Goal: Transaction & Acquisition: Purchase product/service

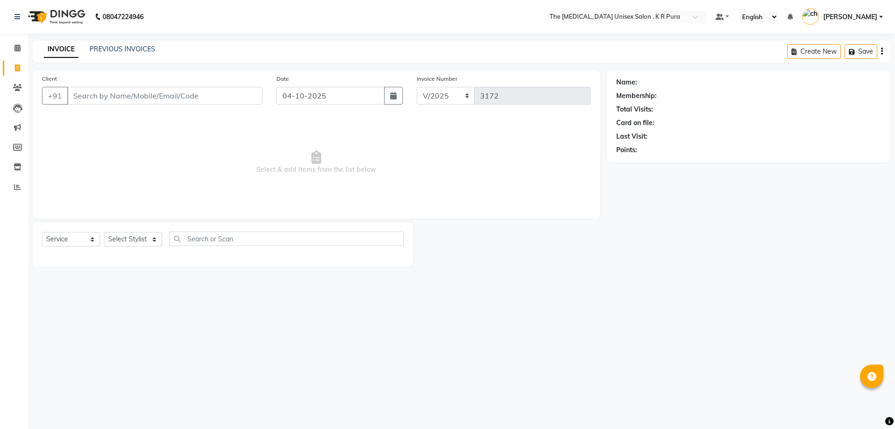
select select "service"
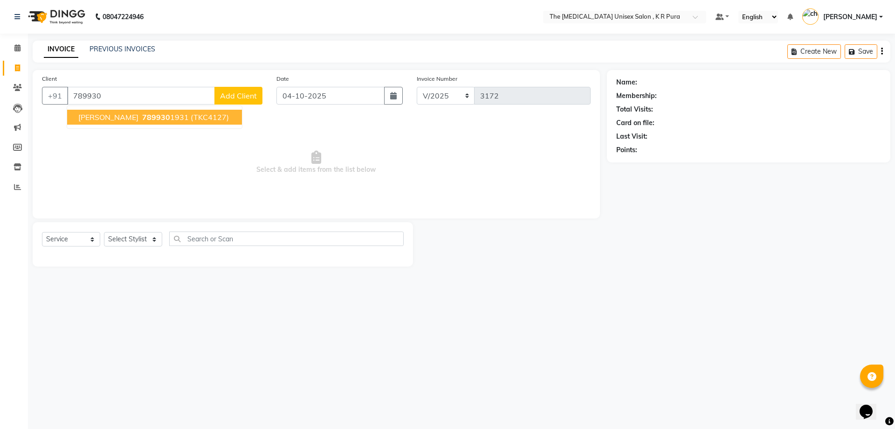
click at [191, 118] on span "(TKC4127)" at bounding box center [210, 116] width 38 height 9
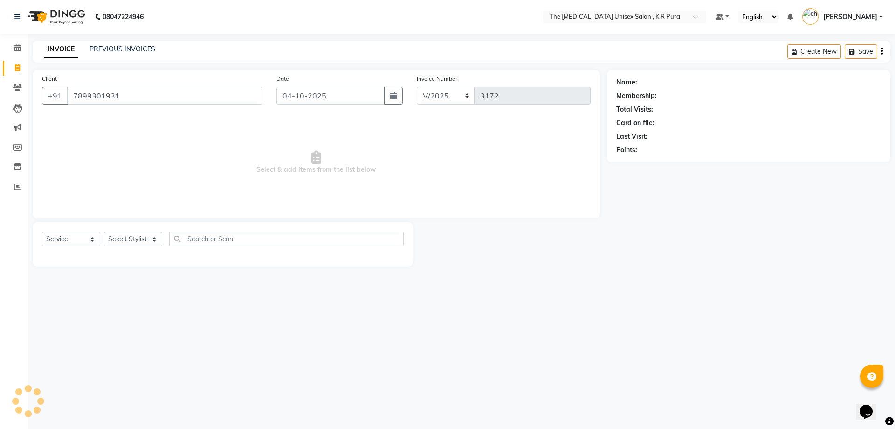
type input "7899301931"
select select "1: Object"
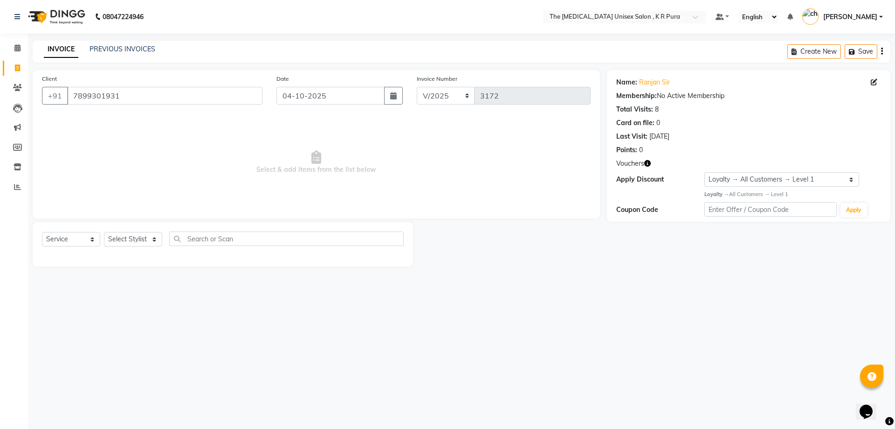
click at [650, 164] on icon "button" at bounding box center [648, 163] width 7 height 7
click at [615, 287] on div "08047224946 Select Location × The [MEDICAL_DATA] Unisex Salon , K R Pura Defaul…" at bounding box center [447, 214] width 895 height 429
click at [152, 234] on select "Select Stylist [PERSON_NAME] [PERSON_NAME] [PERSON_NAME] [PERSON_NAME]" at bounding box center [133, 239] width 58 height 14
click at [104, 232] on select "Select Stylist [PERSON_NAME] [PERSON_NAME] [PERSON_NAME] [PERSON_NAME]" at bounding box center [133, 239] width 58 height 14
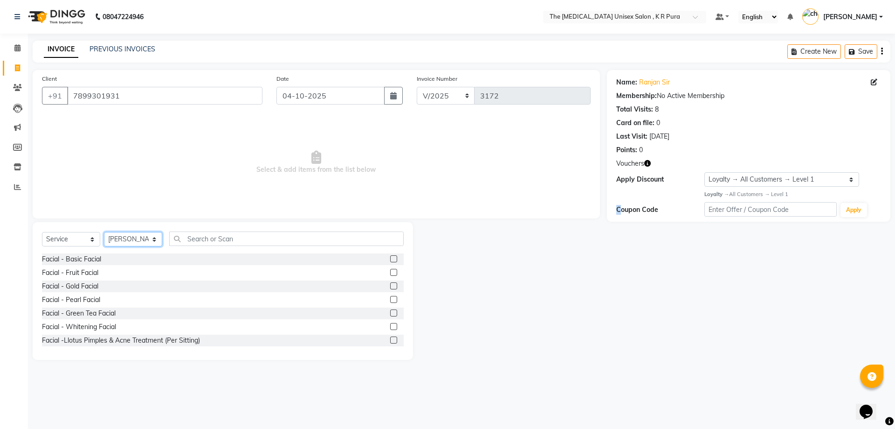
click at [147, 237] on select "Select Stylist [PERSON_NAME] [PERSON_NAME] [PERSON_NAME] [PERSON_NAME]" at bounding box center [133, 239] width 58 height 14
select select "88538"
click at [104, 232] on select "Select Stylist [PERSON_NAME] [PERSON_NAME] [PERSON_NAME] [PERSON_NAME]" at bounding box center [133, 239] width 58 height 14
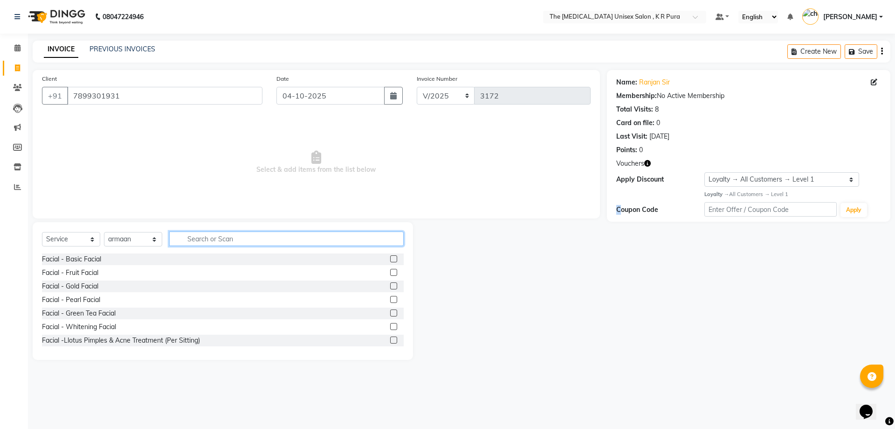
click at [230, 239] on input "text" at bounding box center [286, 238] width 235 height 14
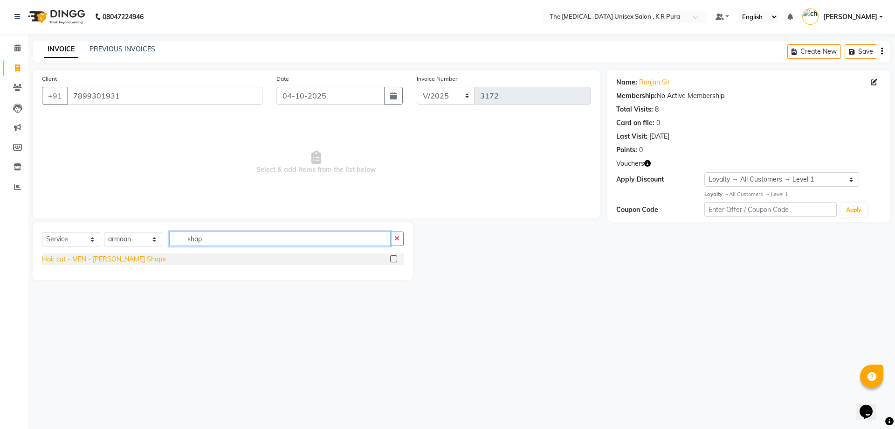
type input "shap"
click at [126, 258] on div "Hair cut - MEN - [PERSON_NAME] Shape" at bounding box center [104, 259] width 124 height 10
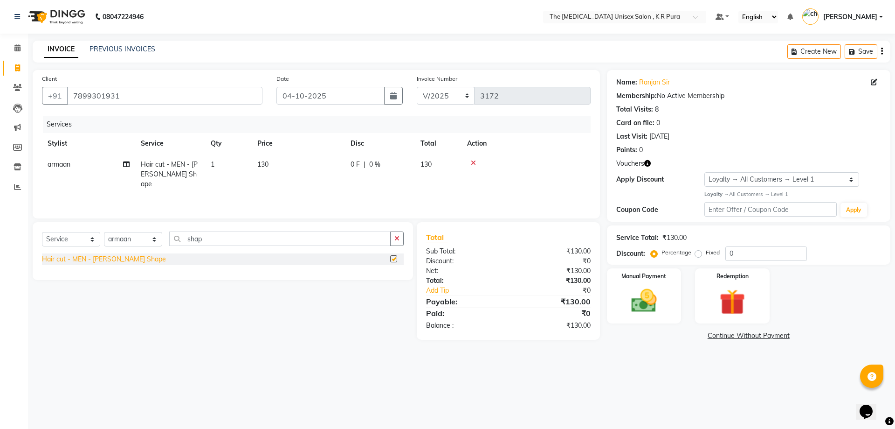
checkbox input "false"
click at [625, 291] on img at bounding box center [644, 300] width 43 height 31
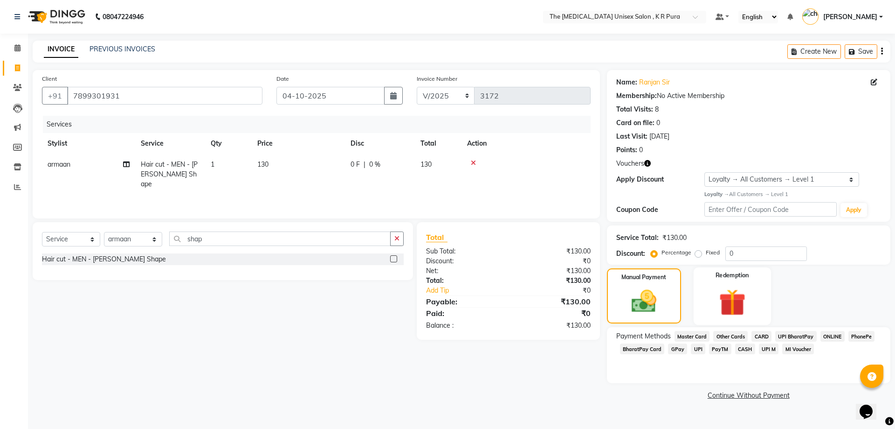
click at [741, 303] on img at bounding box center [732, 301] width 43 height 33
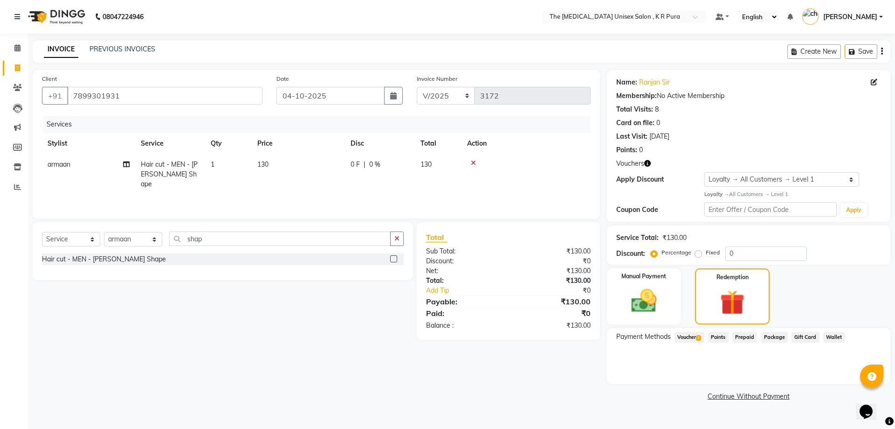
click at [703, 334] on span "Voucher 2" at bounding box center [690, 337] width 30 height 11
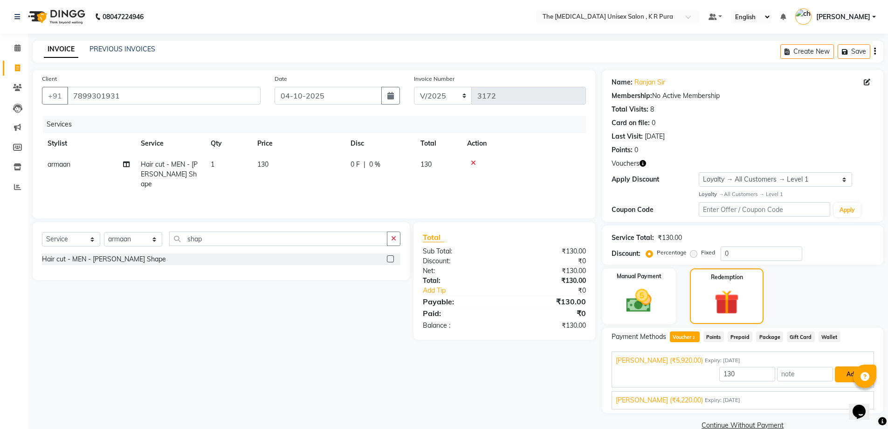
click at [840, 369] on button "Add" at bounding box center [852, 374] width 34 height 16
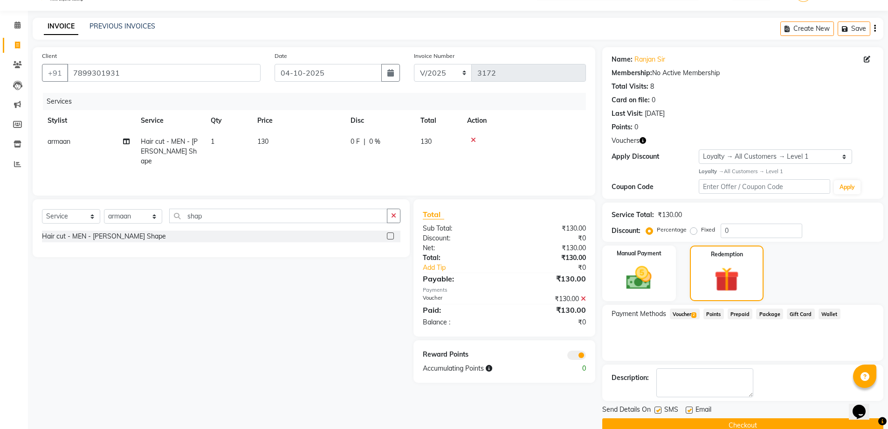
scroll to position [41, 0]
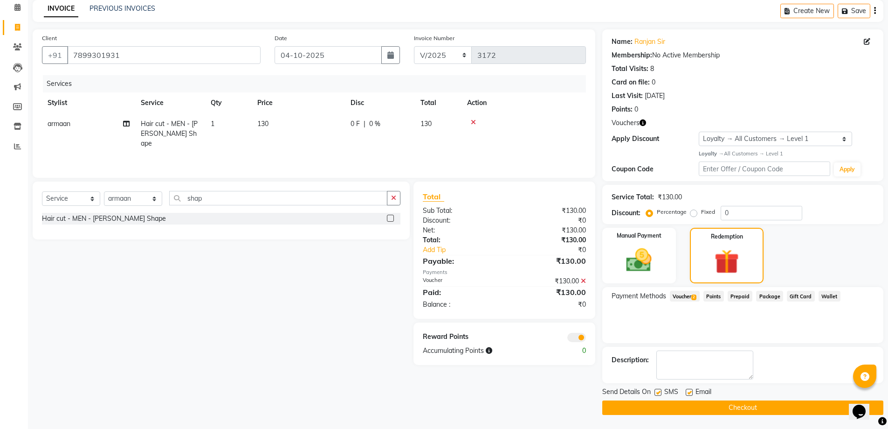
click at [720, 390] on div "Send Details On SMS Email" at bounding box center [743, 393] width 281 height 12
click at [721, 402] on button "Checkout" at bounding box center [743, 407] width 281 height 14
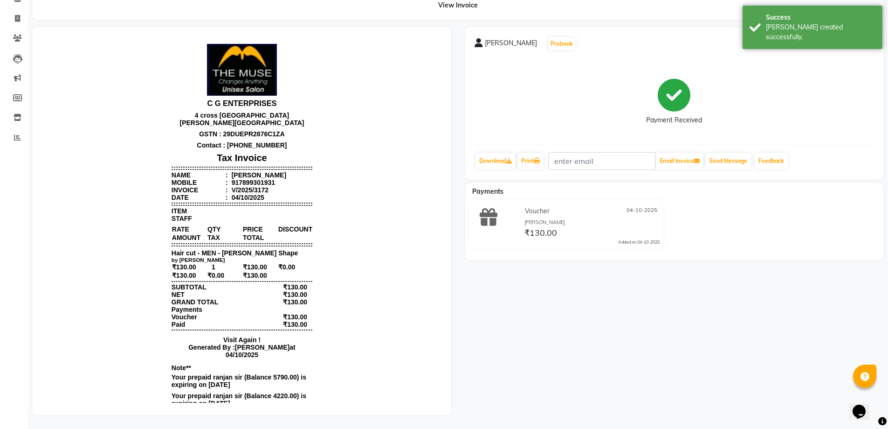
scroll to position [56, 0]
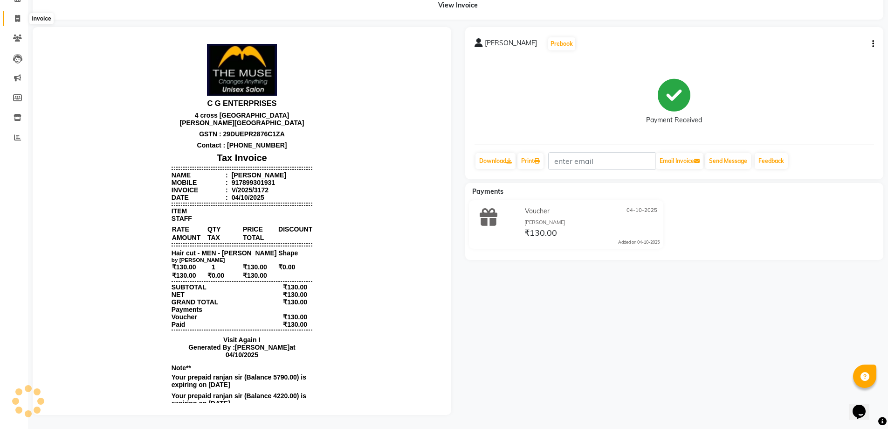
click at [18, 15] on icon at bounding box center [17, 18] width 5 height 7
select select "service"
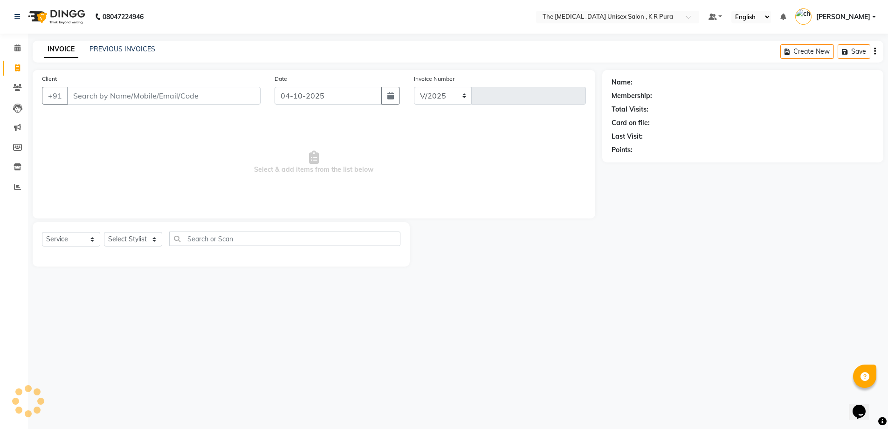
select select "4050"
type input "3173"
click at [152, 243] on select "Select Stylist" at bounding box center [133, 239] width 58 height 14
select select "88538"
click at [104, 232] on select "Select Stylist [PERSON_NAME] [PERSON_NAME] [PERSON_NAME] [PERSON_NAME]" at bounding box center [133, 239] width 58 height 14
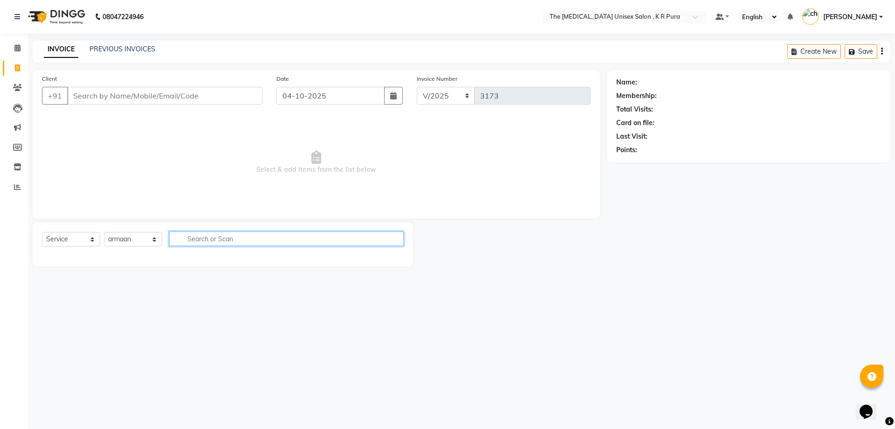
click at [226, 241] on input "text" at bounding box center [286, 238] width 235 height 14
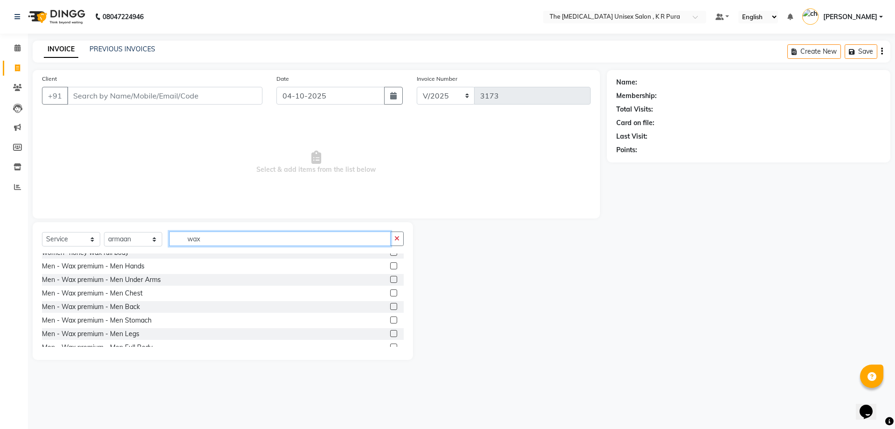
scroll to position [326, 0]
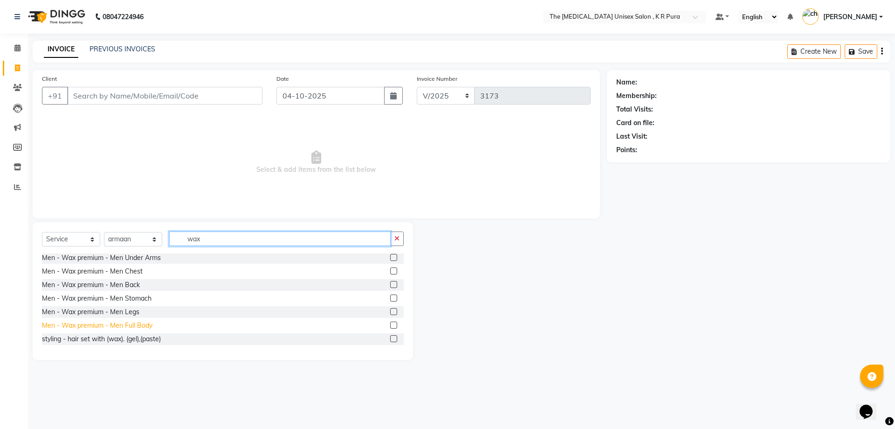
type input "wax"
click at [132, 327] on div "Men - Wax premium - Men Full Body" at bounding box center [97, 325] width 111 height 10
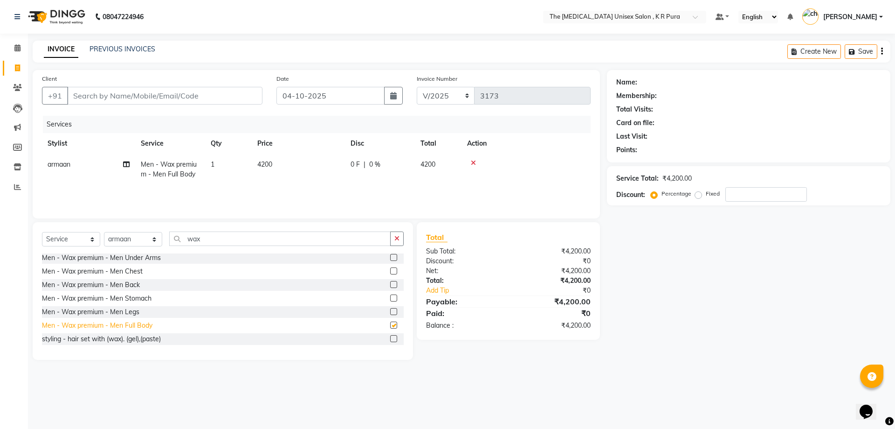
checkbox input "false"
click at [474, 164] on icon at bounding box center [473, 162] width 5 height 7
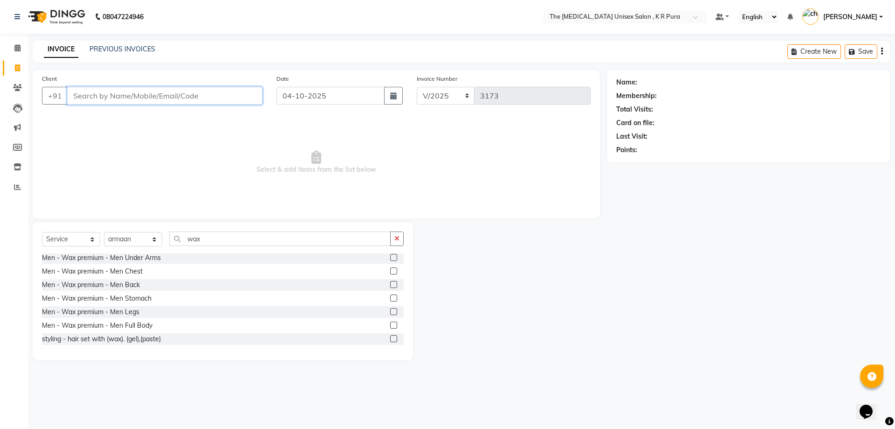
click at [167, 92] on input "Client" at bounding box center [164, 96] width 195 height 18
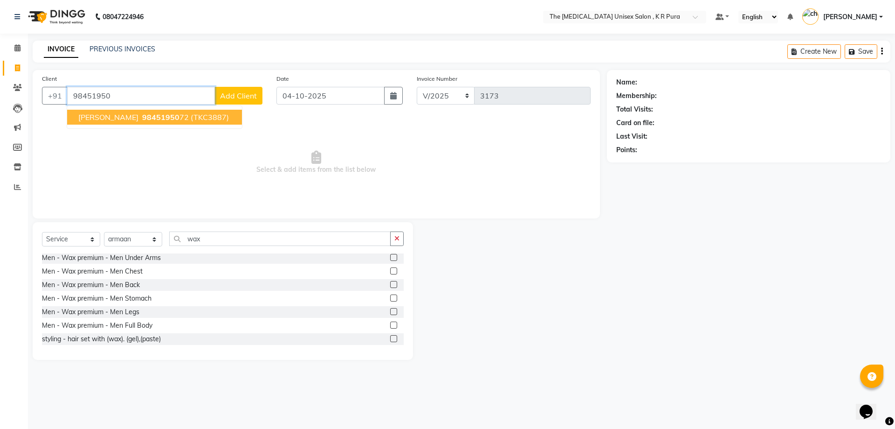
click at [148, 113] on span "98451950" at bounding box center [160, 116] width 37 height 9
type input "9845195072"
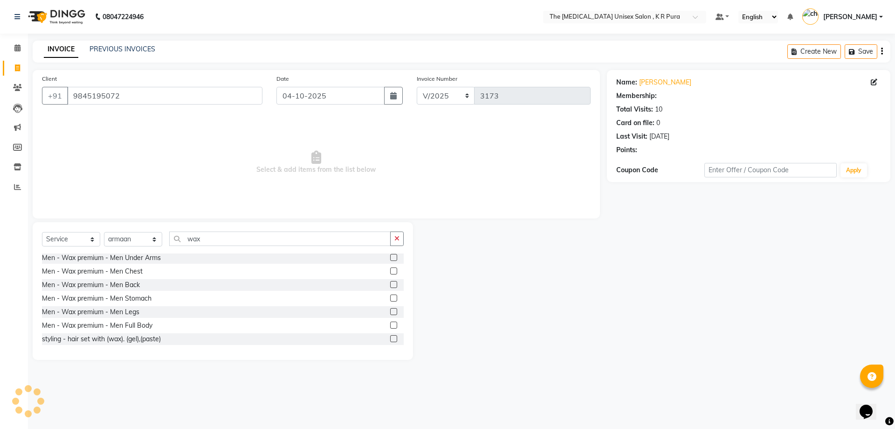
select select "2: Object"
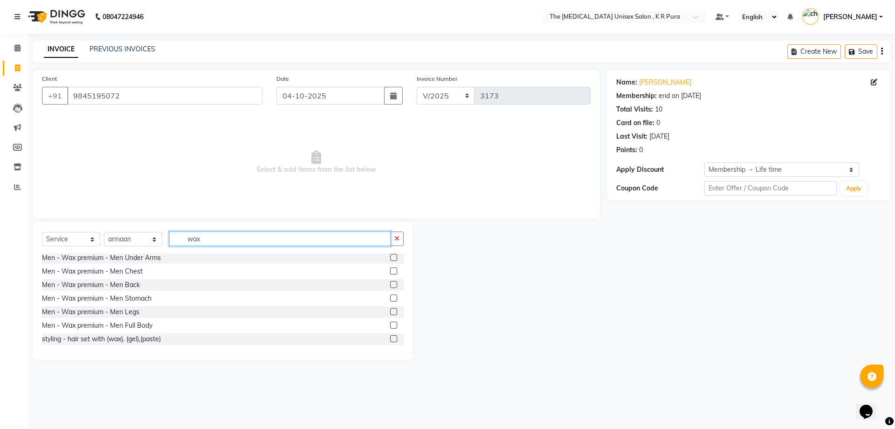
click at [206, 241] on input "wax" at bounding box center [280, 238] width 222 height 14
type input "w"
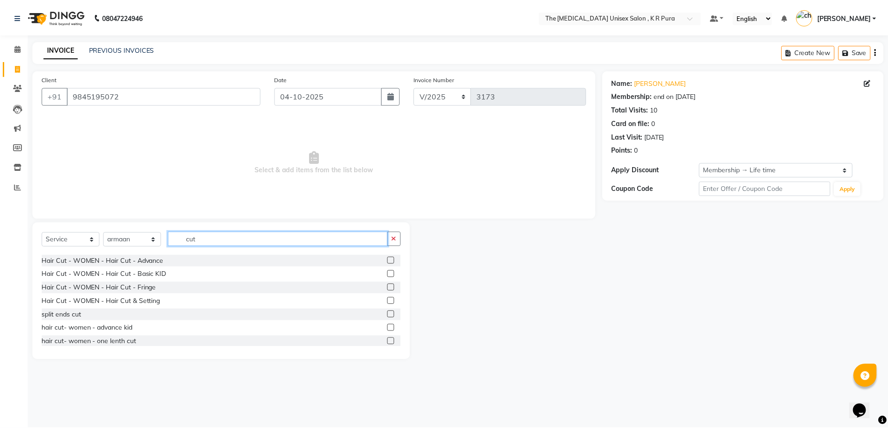
scroll to position [164, 0]
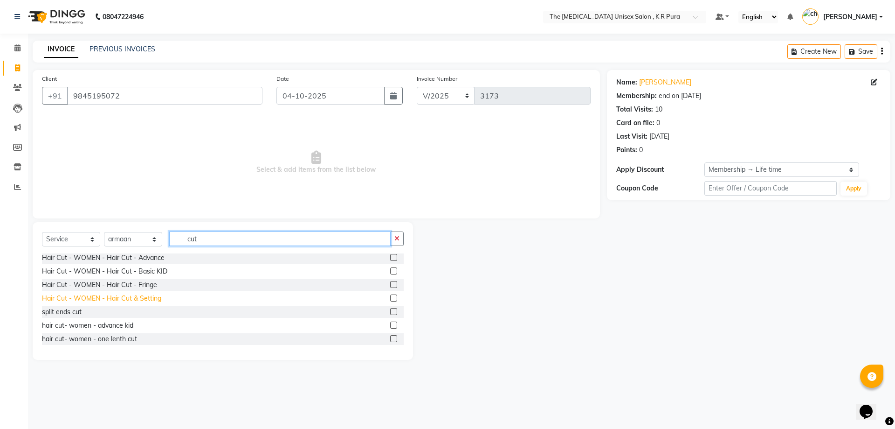
type input "cut"
click at [141, 301] on div "Hair Cut - WOMEN - Hair Cut & Setting" at bounding box center [101, 298] width 119 height 10
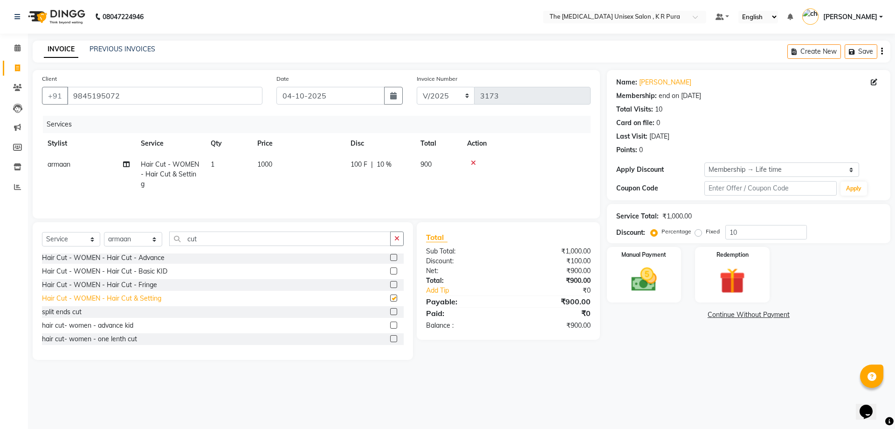
checkbox input "false"
click at [649, 285] on img at bounding box center [644, 279] width 43 height 31
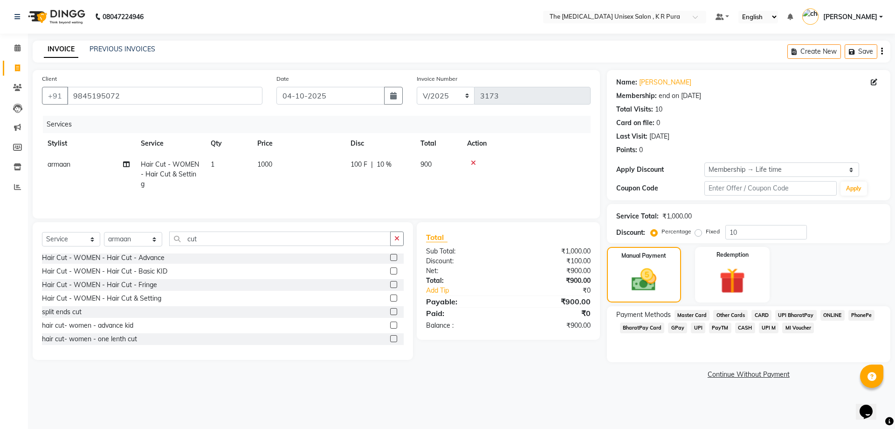
click at [681, 325] on span "GPay" at bounding box center [677, 327] width 19 height 11
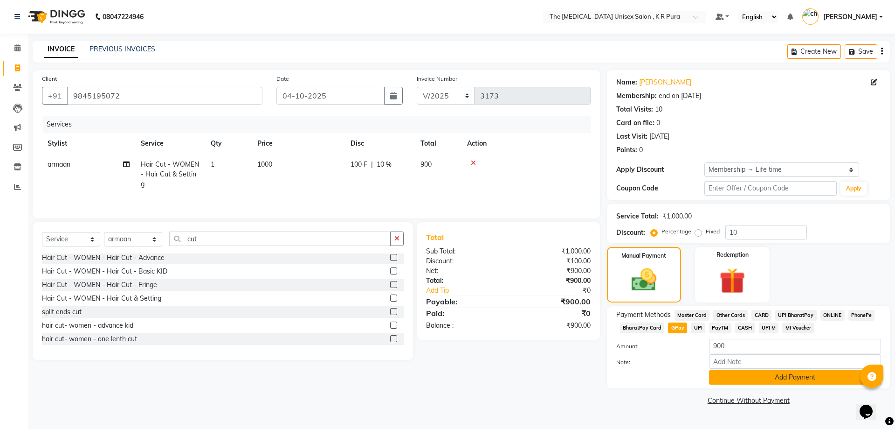
click at [788, 378] on button "Add Payment" at bounding box center [795, 377] width 172 height 14
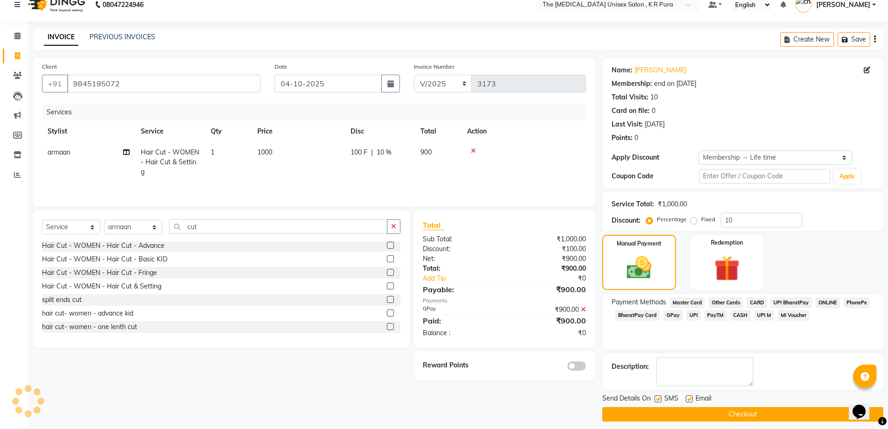
scroll to position [19, 0]
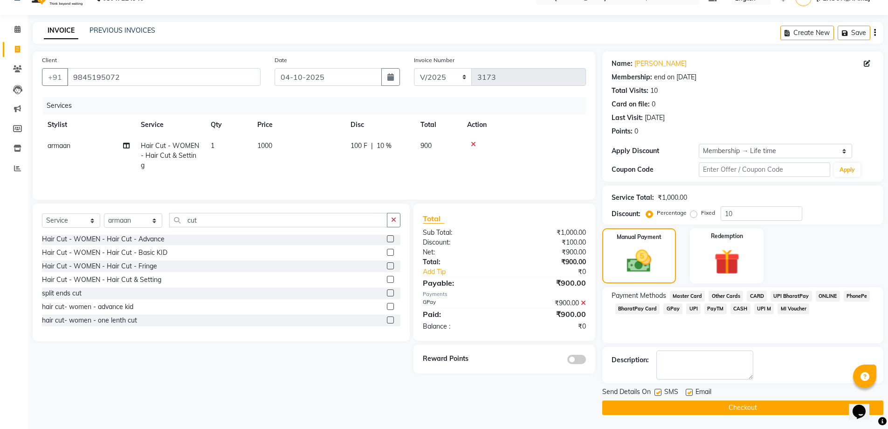
click at [721, 410] on button "Checkout" at bounding box center [743, 407] width 281 height 14
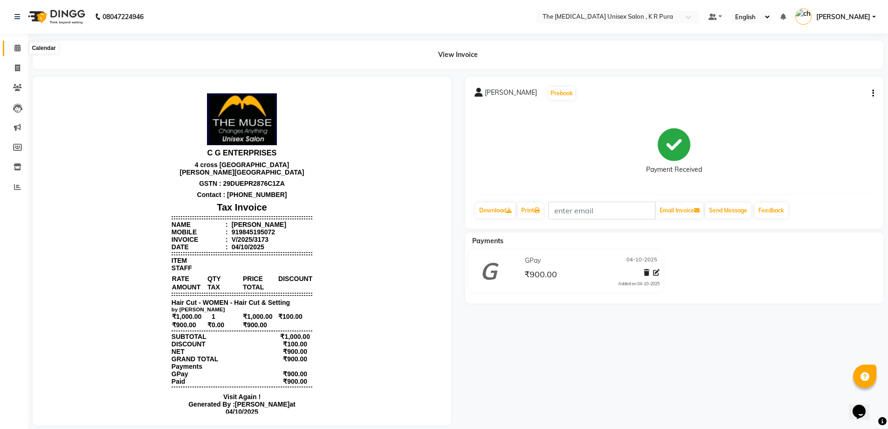
click at [21, 49] on icon at bounding box center [17, 47] width 6 height 7
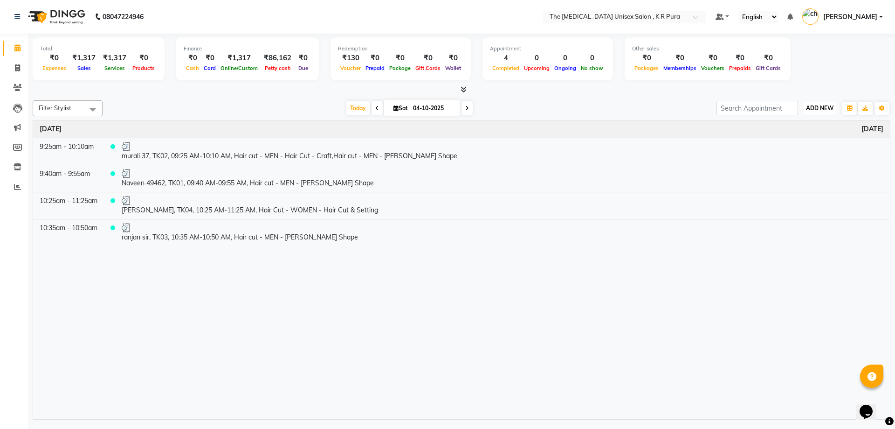
click at [816, 108] on span "ADD NEW" at bounding box center [820, 107] width 28 height 7
click at [785, 139] on link "Add Invoice" at bounding box center [799, 138] width 74 height 12
select select "service"
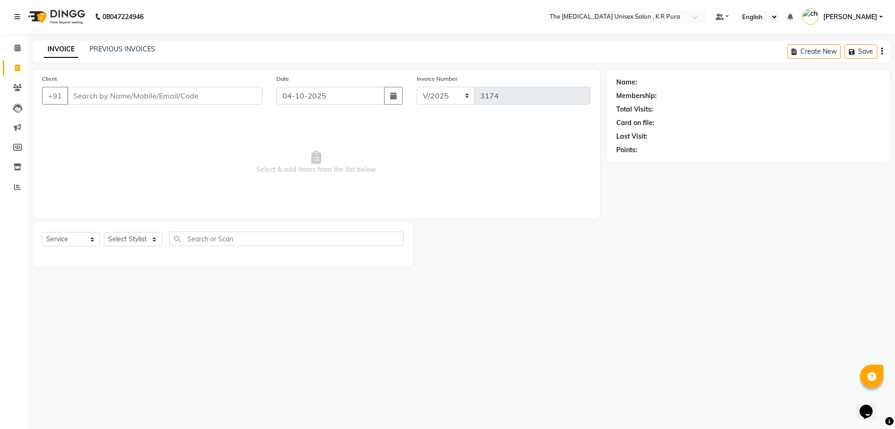
click at [130, 95] on input "Client" at bounding box center [164, 96] width 195 height 18
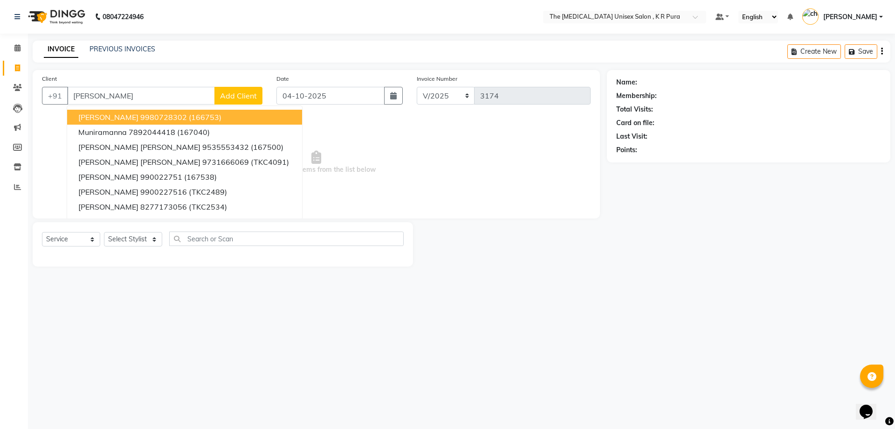
click at [131, 119] on span "[PERSON_NAME]" at bounding box center [108, 116] width 60 height 9
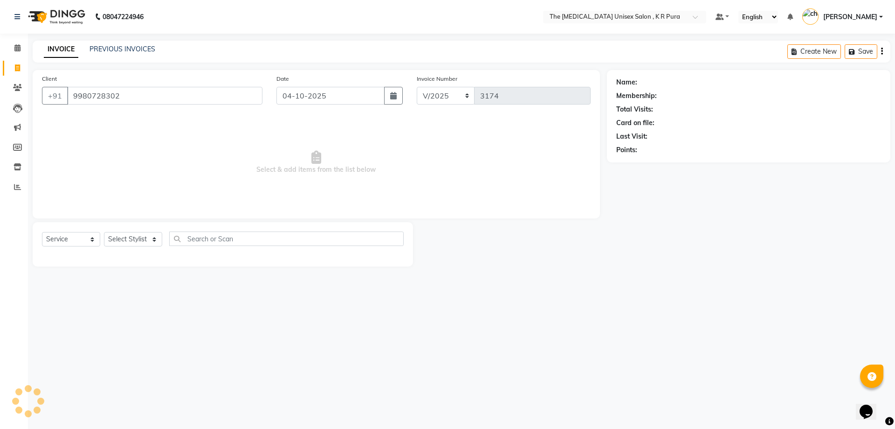
type input "9980728302"
select select "1: Object"
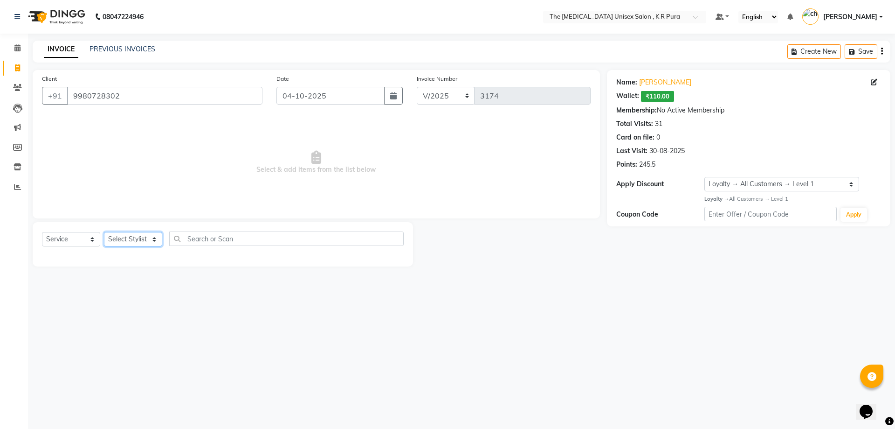
click at [144, 239] on select "Select Stylist [PERSON_NAME] [PERSON_NAME] [PERSON_NAME] [PERSON_NAME]" at bounding box center [133, 239] width 58 height 14
select select "21266"
click at [104, 232] on select "Select Stylist [PERSON_NAME] [PERSON_NAME] [PERSON_NAME] [PERSON_NAME]" at bounding box center [133, 239] width 58 height 14
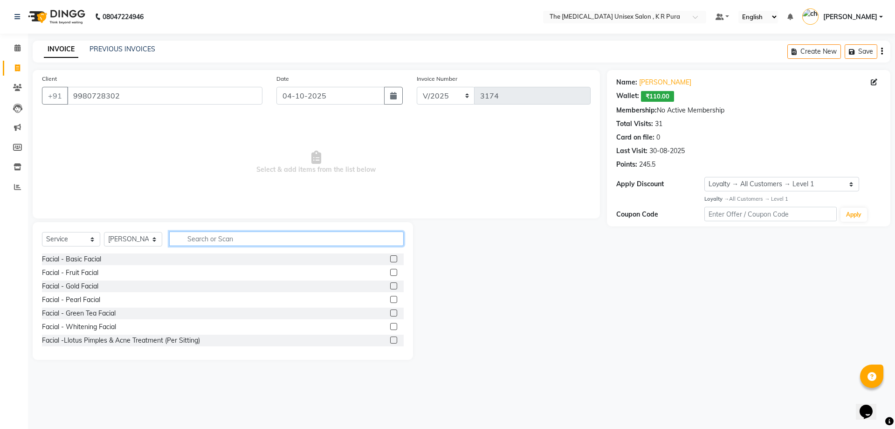
click at [243, 237] on input "text" at bounding box center [286, 238] width 235 height 14
type input "cut"
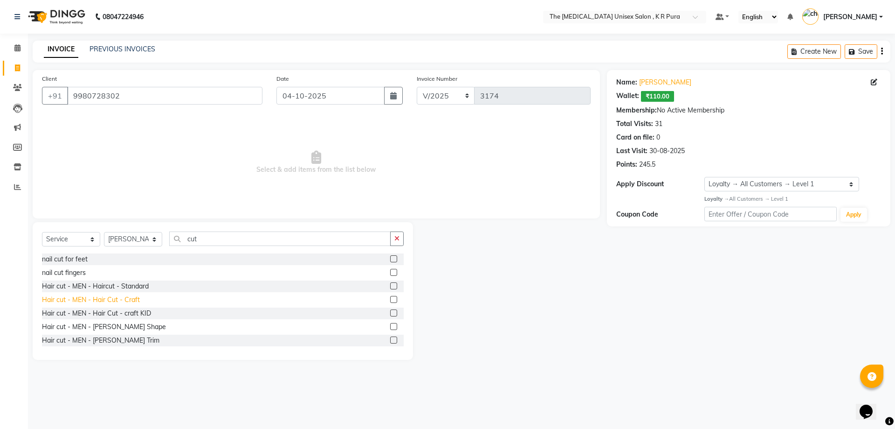
click at [131, 298] on div "Hair cut - MEN - Hair Cut - Craft" at bounding box center [91, 300] width 98 height 10
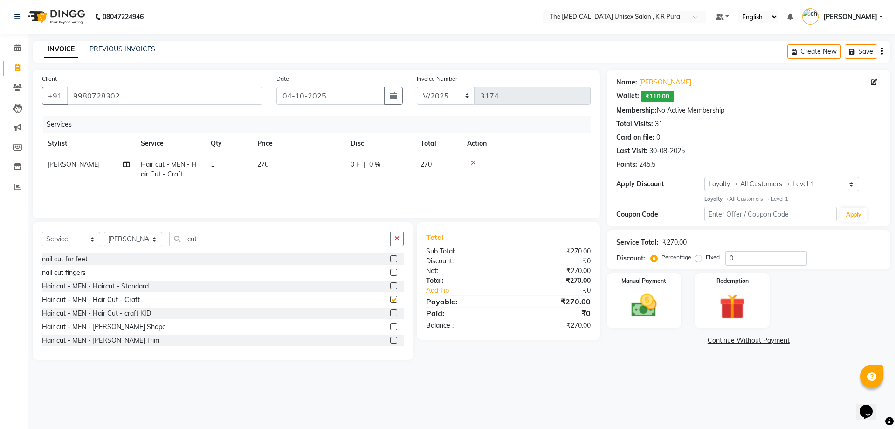
checkbox input "false"
click at [151, 240] on select "Select Stylist [PERSON_NAME] [PERSON_NAME] [PERSON_NAME] [PERSON_NAME]" at bounding box center [133, 239] width 58 height 14
click at [104, 232] on select "Select Stylist [PERSON_NAME] [PERSON_NAME] [PERSON_NAME] [PERSON_NAME]" at bounding box center [133, 239] width 58 height 14
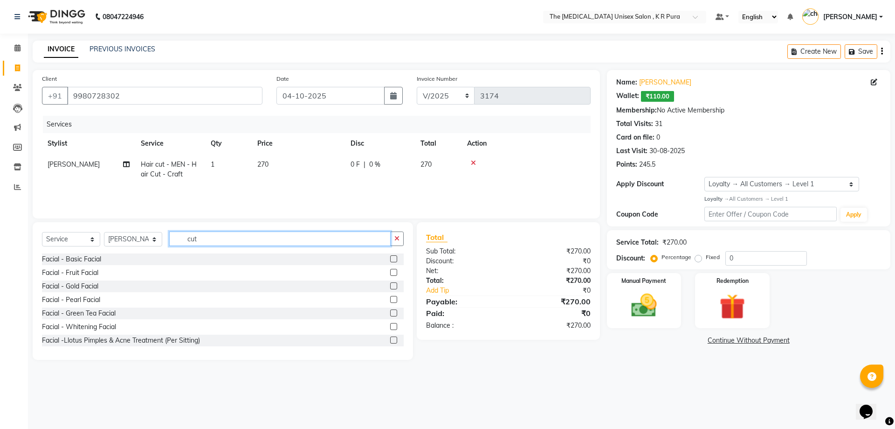
click at [229, 240] on input "cut" at bounding box center [280, 238] width 222 height 14
click at [150, 242] on select "Select Stylist [PERSON_NAME] [PERSON_NAME] [PERSON_NAME] [PERSON_NAME]" at bounding box center [133, 239] width 58 height 14
select select "21266"
click at [104, 232] on select "Select Stylist [PERSON_NAME] [PERSON_NAME] [PERSON_NAME] [PERSON_NAME]" at bounding box center [133, 239] width 58 height 14
click at [205, 239] on input "cut" at bounding box center [280, 238] width 222 height 14
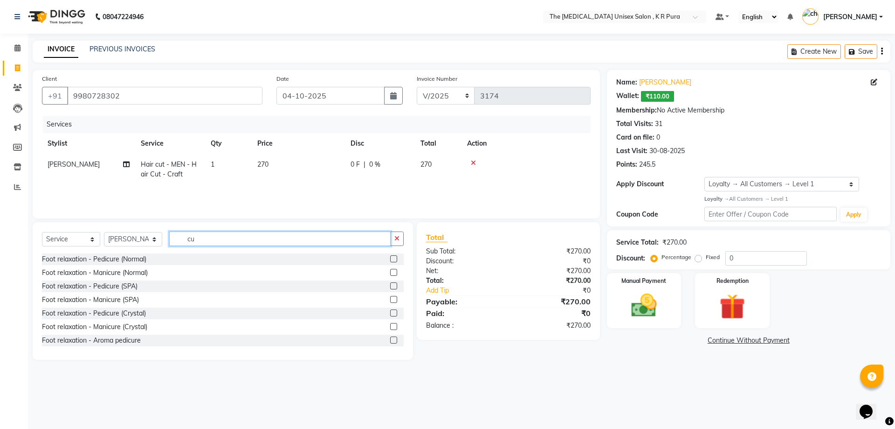
type input "cut"
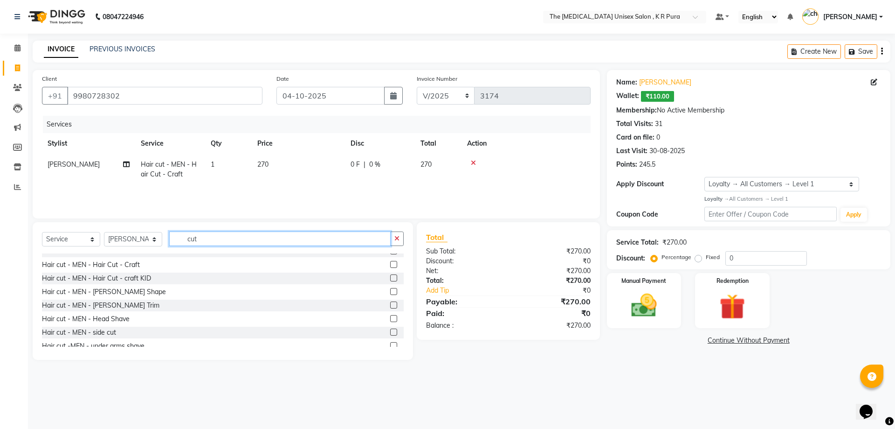
scroll to position [47, 0]
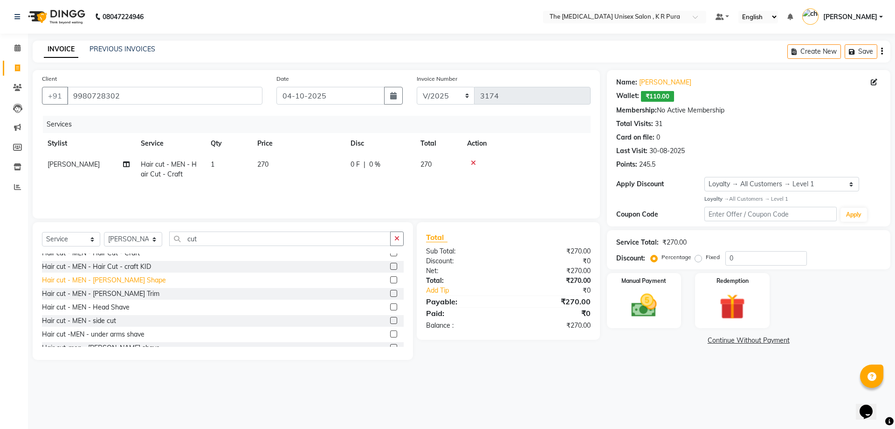
click at [123, 282] on div "Hair cut - MEN - [PERSON_NAME] Shape" at bounding box center [104, 280] width 124 height 10
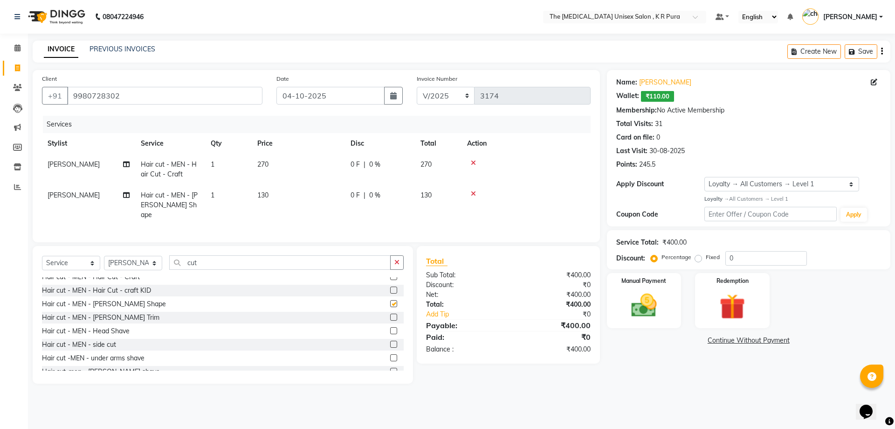
checkbox input "false"
click at [220, 258] on input "cut" at bounding box center [280, 262] width 222 height 14
type input "c"
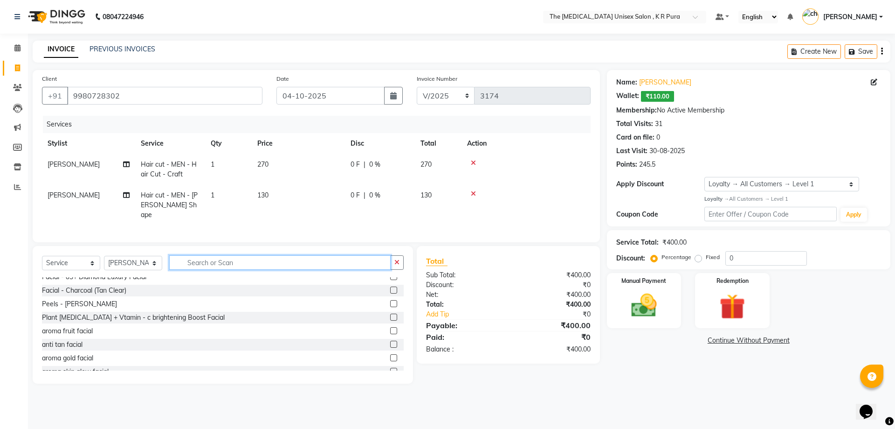
scroll to position [583, 0]
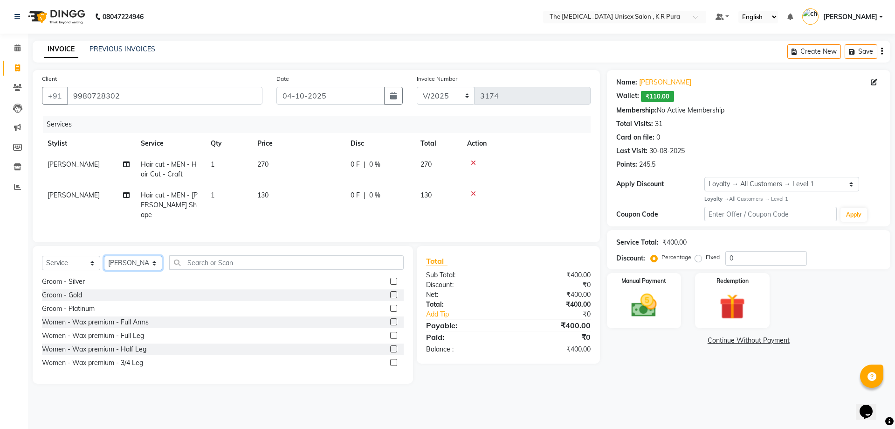
click at [159, 263] on select "Select Stylist [PERSON_NAME] [PERSON_NAME] [PERSON_NAME] [PERSON_NAME]" at bounding box center [133, 263] width 58 height 14
select select "21213"
click at [104, 256] on select "Select Stylist [PERSON_NAME] [PERSON_NAME] [PERSON_NAME] [PERSON_NAME]" at bounding box center [133, 263] width 58 height 14
click at [224, 259] on input "text" at bounding box center [286, 262] width 235 height 14
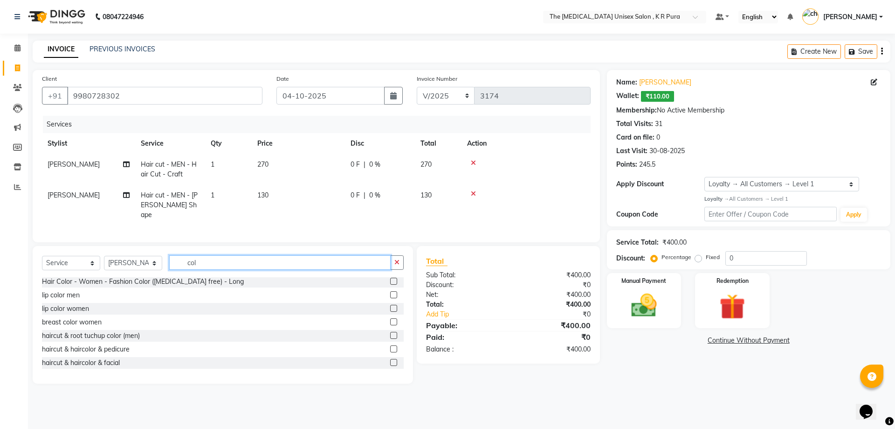
scroll to position [15, 0]
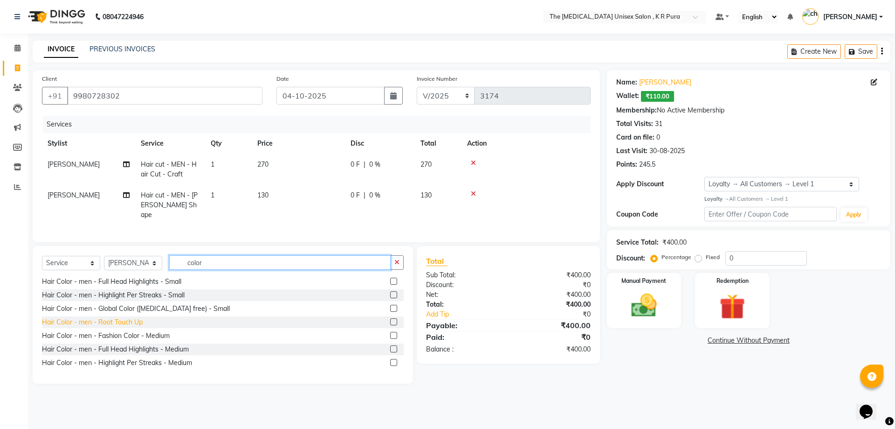
type input "color"
click at [135, 322] on div "Hair Color - men - Root Touch Up" at bounding box center [92, 322] width 101 height 10
checkbox input "false"
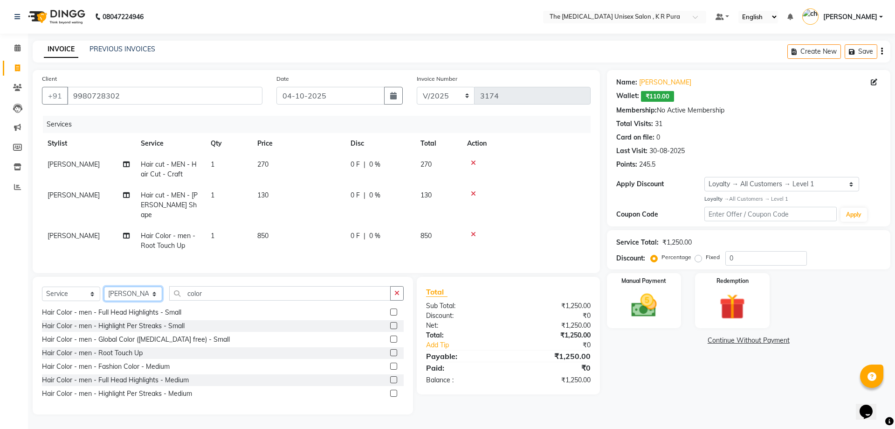
click at [152, 291] on select "Select Stylist [PERSON_NAME] [PERSON_NAME] [PERSON_NAME] [PERSON_NAME]" at bounding box center [133, 293] width 58 height 14
click at [92, 291] on select "Select Service Product Membership Package Voucher Prepaid Gift Card" at bounding box center [71, 293] width 58 height 14
select select "product"
click at [42, 286] on select "Select Service Product Membership Package Voucher Prepaid Gift Card" at bounding box center [71, 293] width 58 height 14
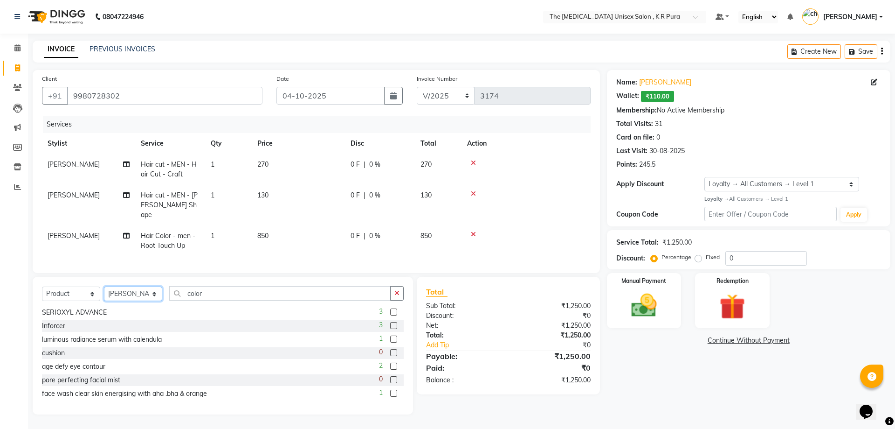
click at [147, 289] on select "Select Stylist [PERSON_NAME] [PERSON_NAME] [PERSON_NAME] [PERSON_NAME]" at bounding box center [133, 293] width 58 height 14
select select "21266"
click at [104, 286] on select "Select Stylist [PERSON_NAME] [PERSON_NAME] [PERSON_NAME] [PERSON_NAME]" at bounding box center [133, 293] width 58 height 14
click at [212, 292] on input "color" at bounding box center [280, 293] width 222 height 14
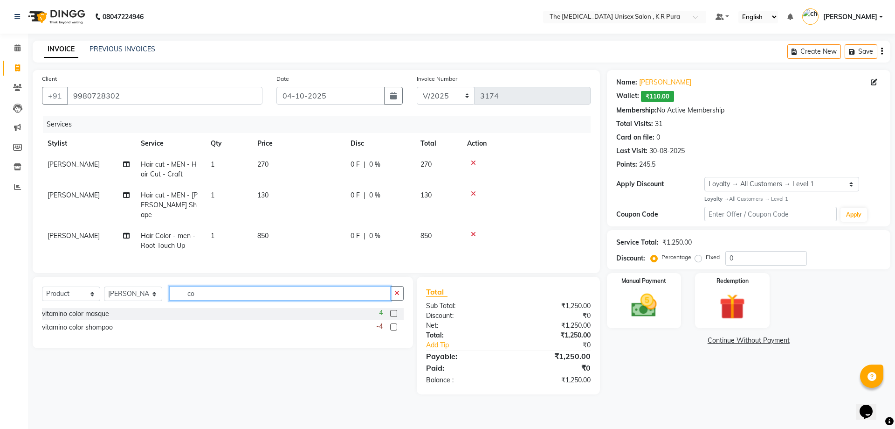
type input "c"
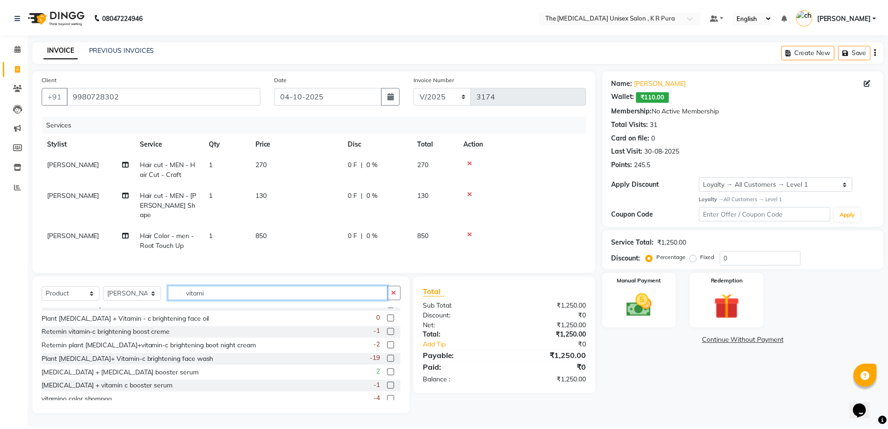
scroll to position [15, 0]
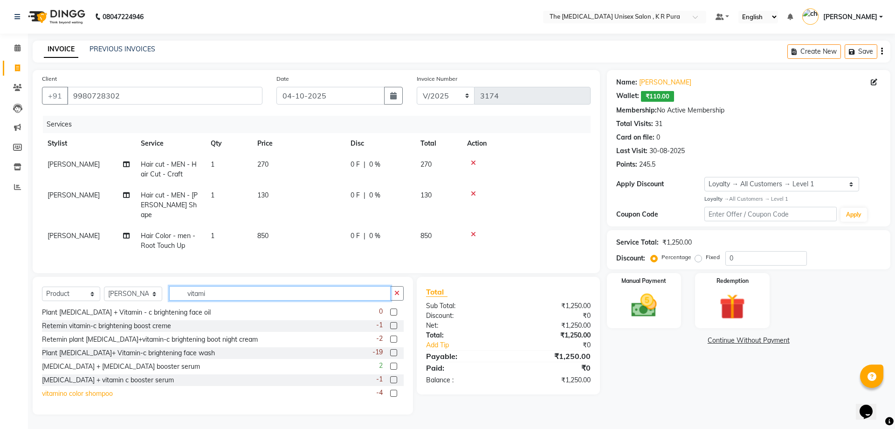
type input "vitami"
click at [97, 392] on div "vitamino color shompoo" at bounding box center [77, 393] width 71 height 10
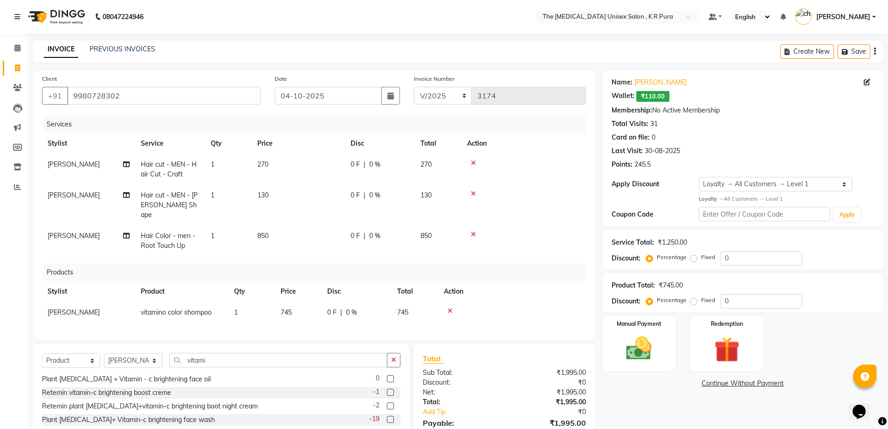
checkbox input "false"
click at [289, 308] on span "745" at bounding box center [286, 312] width 11 height 8
select select "21266"
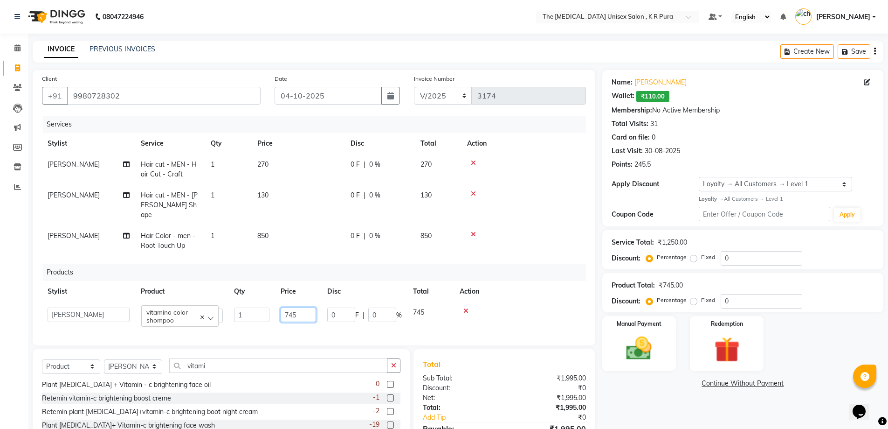
click at [306, 307] on input "745" at bounding box center [298, 314] width 35 height 14
type input "790"
click at [510, 307] on div at bounding box center [520, 310] width 121 height 7
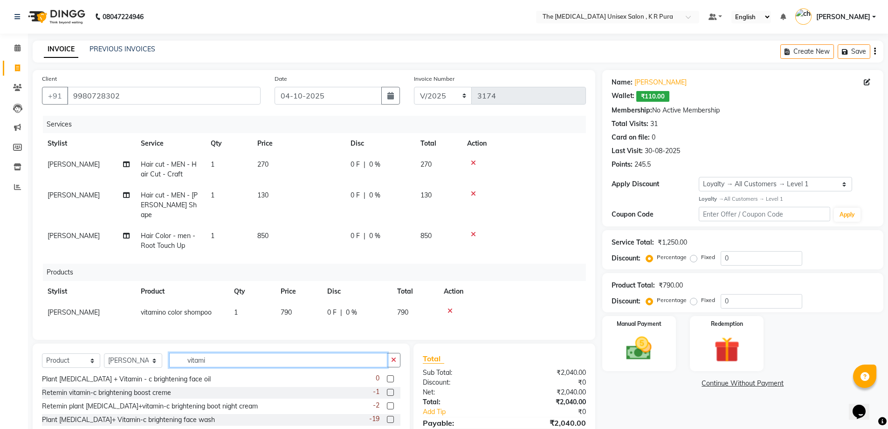
click at [229, 358] on input "vitami" at bounding box center [278, 360] width 218 height 14
type input "v"
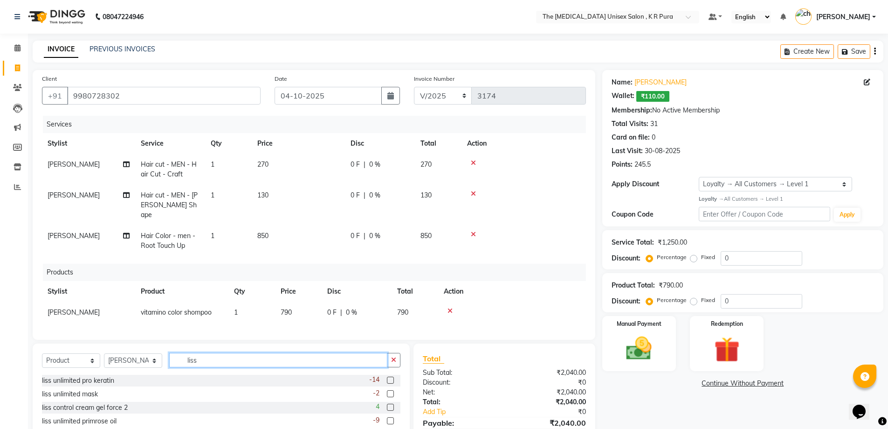
scroll to position [43, 0]
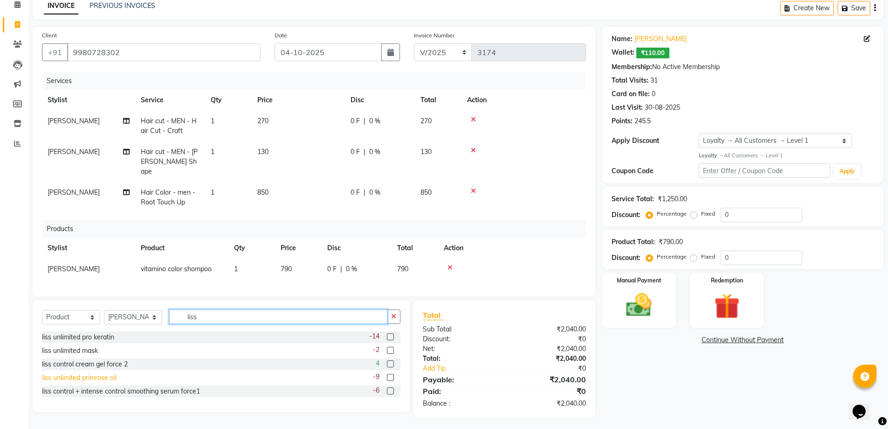
type input "liss"
click at [98, 377] on div "liss unlimited primrose oil" at bounding box center [79, 378] width 75 height 10
checkbox input "false"
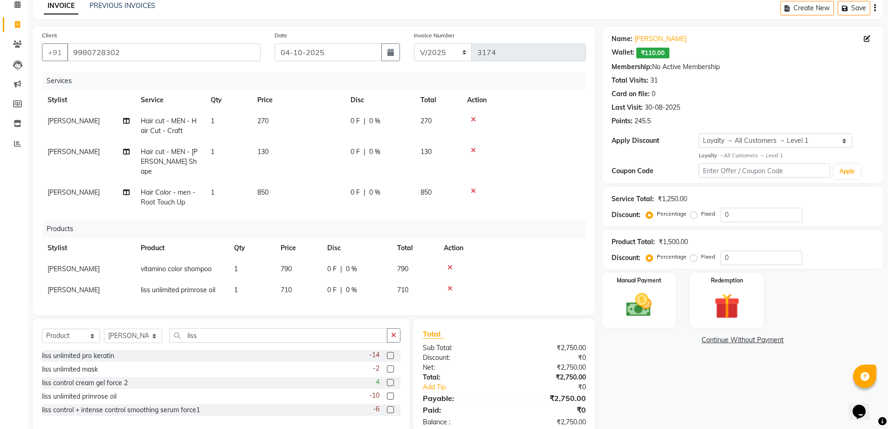
click at [295, 284] on td "710" at bounding box center [298, 289] width 47 height 21
select select "21266"
click at [304, 285] on input "710" at bounding box center [298, 292] width 35 height 14
type input "780"
click at [513, 285] on div at bounding box center [512, 288] width 137 height 7
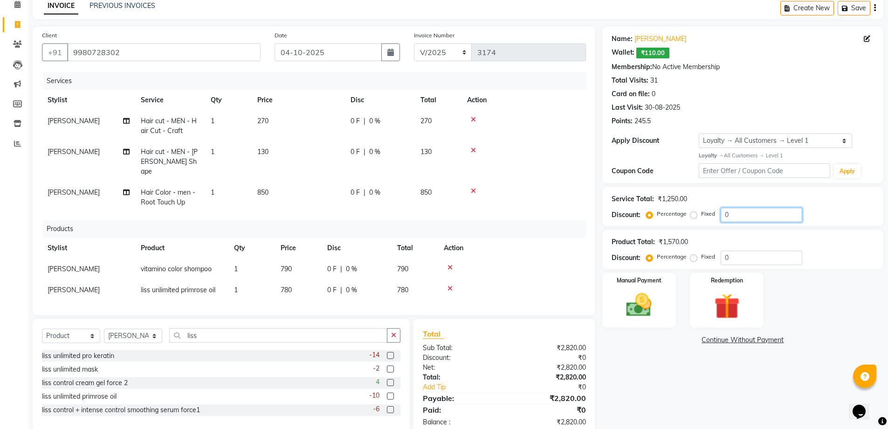
click at [723, 218] on input "0" at bounding box center [762, 215] width 82 height 14
click at [701, 218] on label "Fixed" at bounding box center [708, 213] width 14 height 8
click at [694, 217] on input "Fixed" at bounding box center [696, 213] width 7 height 7
radio input "true"
click at [722, 216] on input "0" at bounding box center [762, 215] width 82 height 14
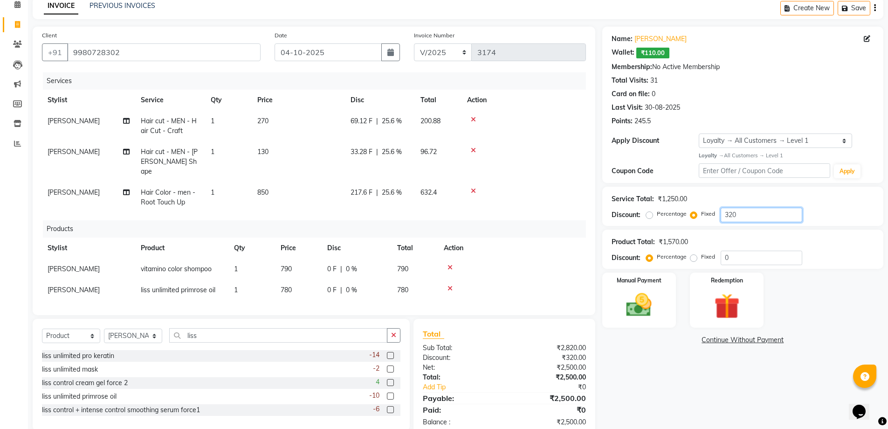
type input "320"
click at [825, 221] on div "Discount: Percentage Fixed 320" at bounding box center [743, 215] width 263 height 14
click at [648, 303] on img at bounding box center [639, 305] width 43 height 30
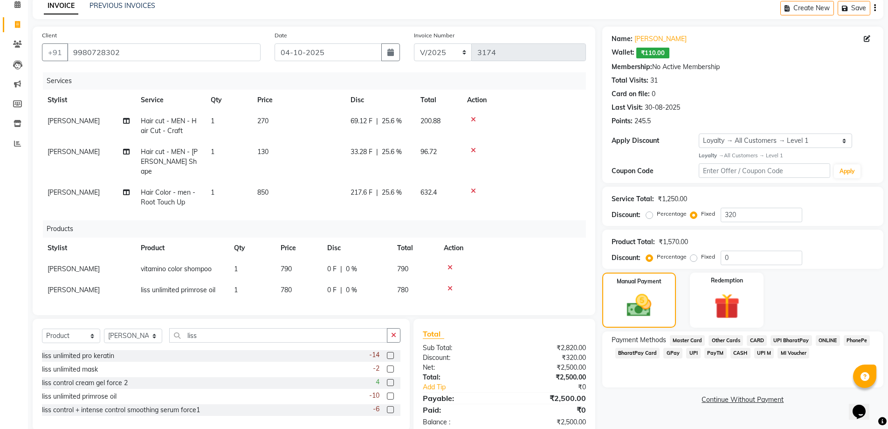
click at [668, 353] on span "GPay" at bounding box center [673, 352] width 19 height 11
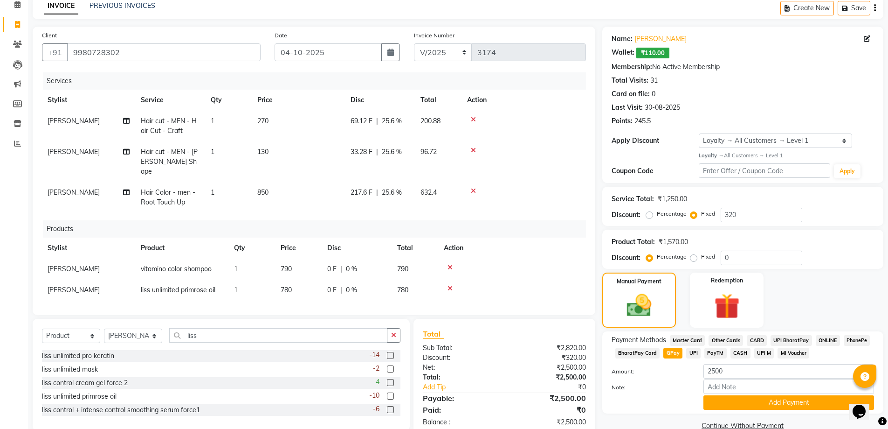
click at [741, 352] on span "CASH" at bounding box center [741, 352] width 20 height 11
click at [788, 405] on button "Add Payment" at bounding box center [789, 402] width 171 height 14
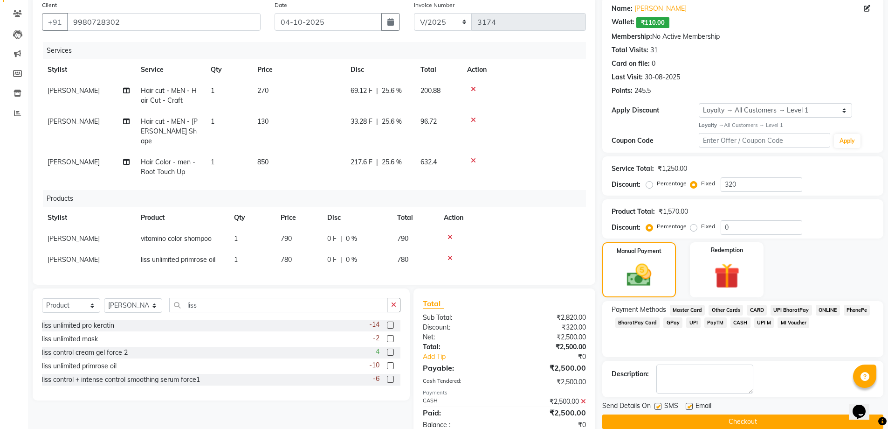
scroll to position [90, 0]
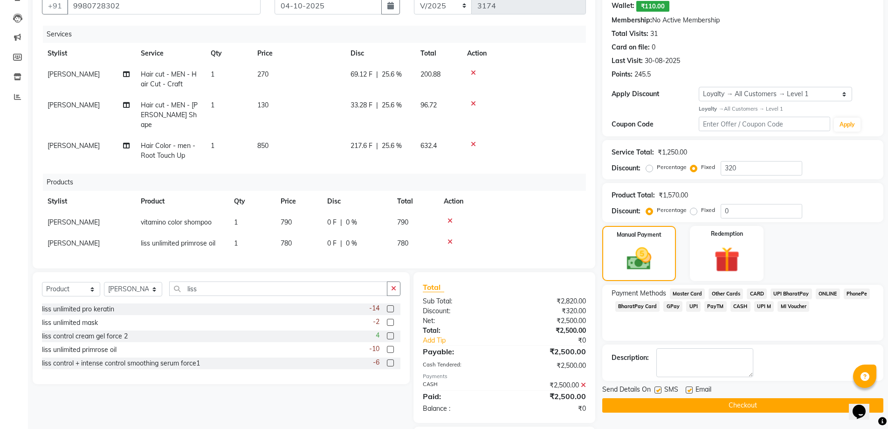
click at [785, 409] on button "Checkout" at bounding box center [743, 405] width 281 height 14
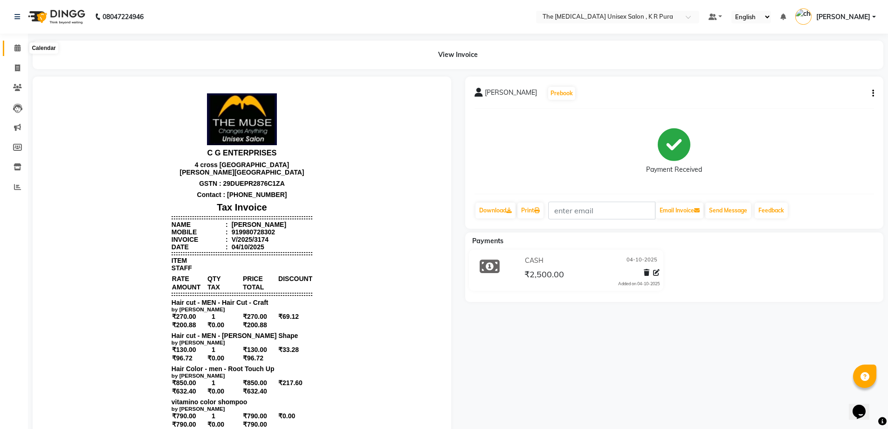
click at [18, 45] on icon at bounding box center [17, 47] width 6 height 7
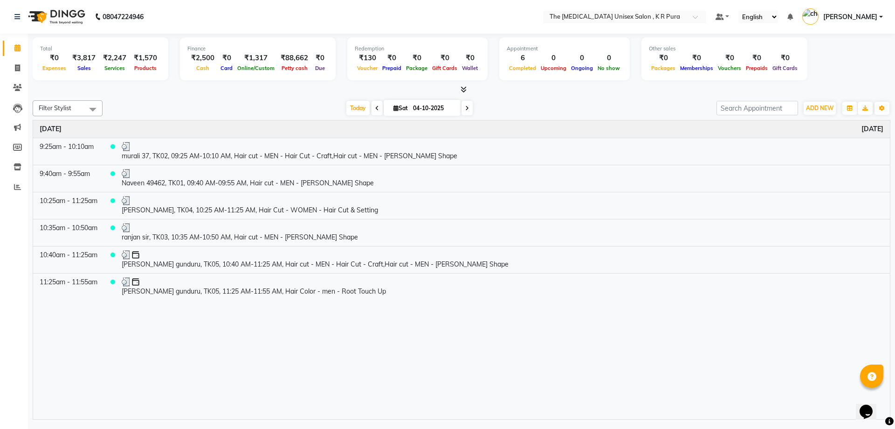
click at [462, 91] on icon at bounding box center [464, 89] width 6 height 7
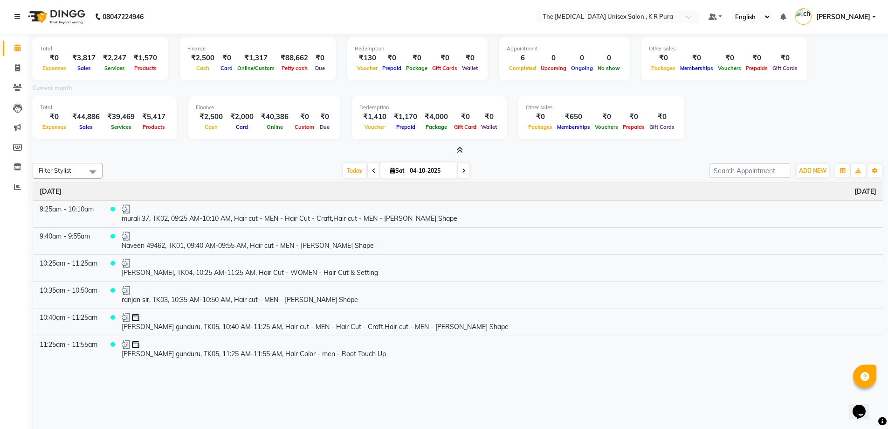
scroll to position [55, 0]
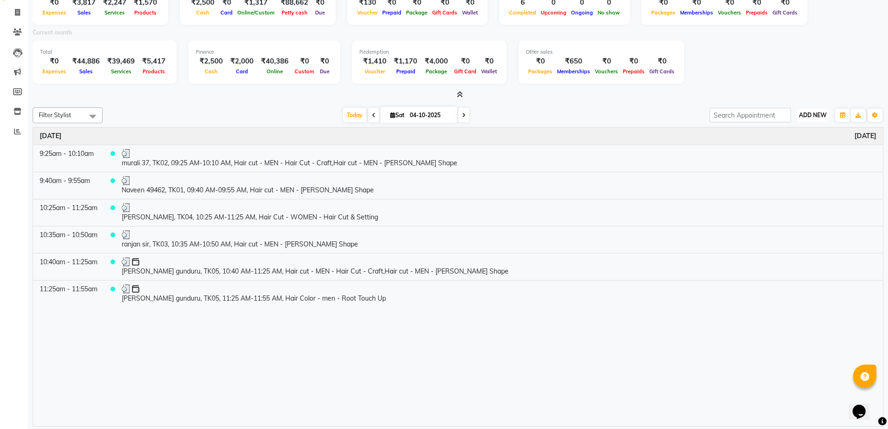
click at [809, 116] on span "ADD NEW" at bounding box center [813, 114] width 28 height 7
click at [783, 142] on link "Add Invoice" at bounding box center [792, 145] width 74 height 12
select select "service"
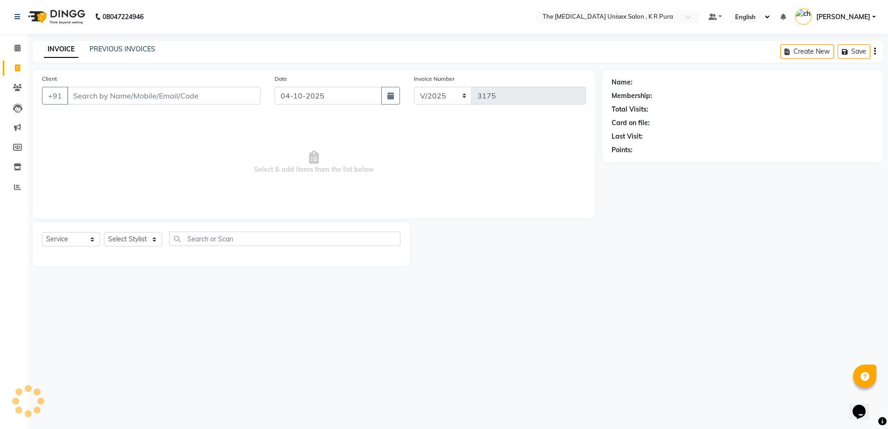
click at [95, 93] on input "Client" at bounding box center [164, 96] width 194 height 18
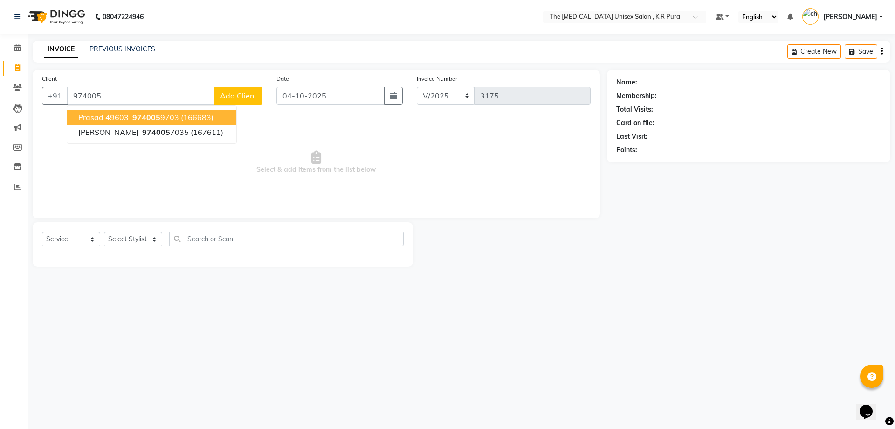
click at [142, 112] on span "974005" at bounding box center [146, 116] width 28 height 9
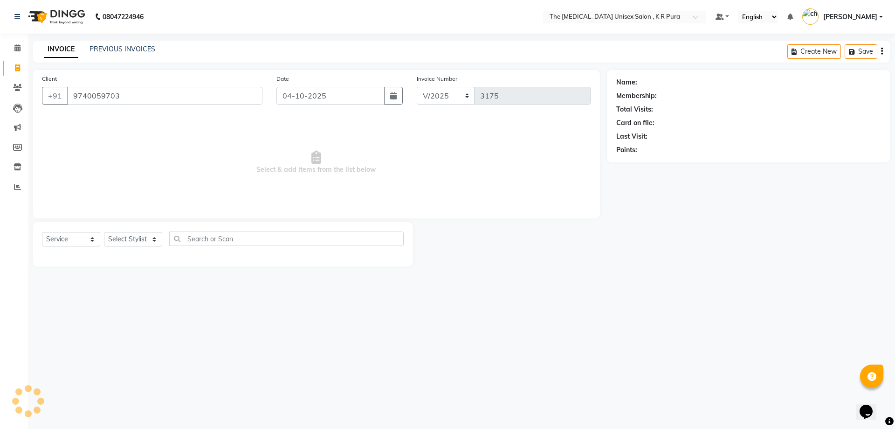
type input "9740059703"
select select "2: Object"
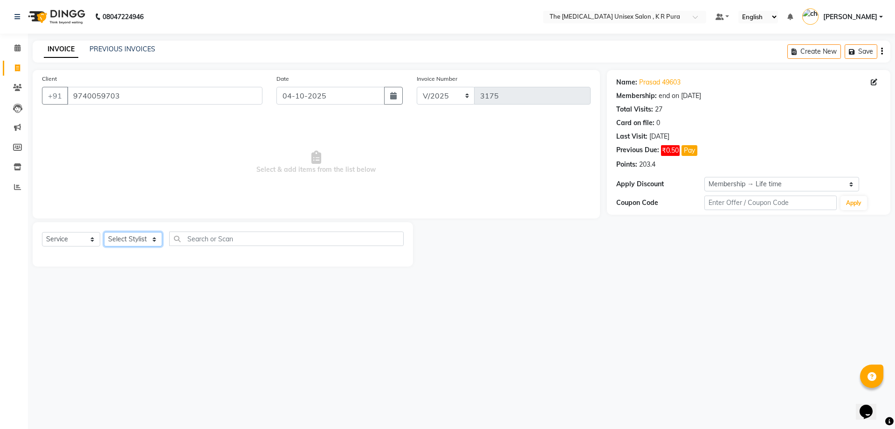
click at [152, 242] on select "Select Stylist [PERSON_NAME] [PERSON_NAME] [PERSON_NAME] [PERSON_NAME]" at bounding box center [133, 239] width 58 height 14
select select "88538"
click at [104, 232] on select "Select Stylist [PERSON_NAME] [PERSON_NAME] [PERSON_NAME] [PERSON_NAME]" at bounding box center [133, 239] width 58 height 14
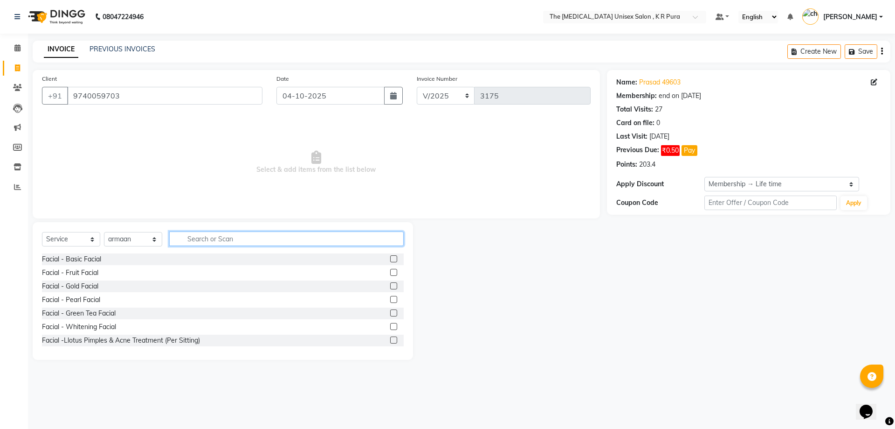
click at [201, 240] on input "text" at bounding box center [286, 238] width 235 height 14
type input "CUT"
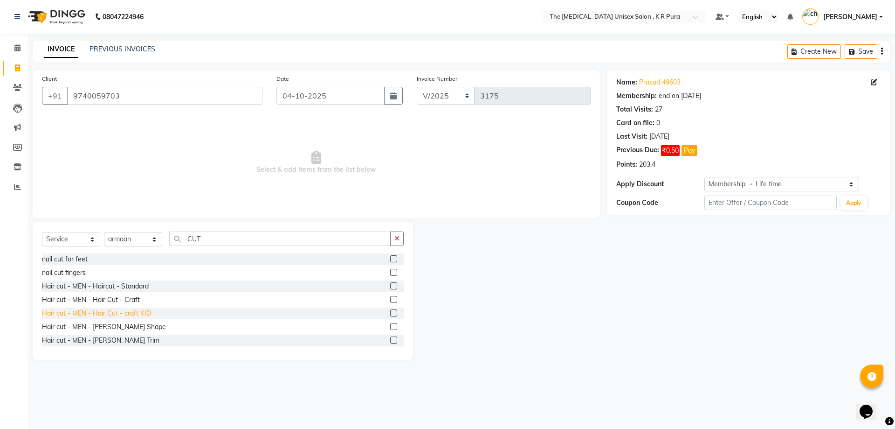
click at [139, 315] on div "Hair cut - MEN - Hair Cut - craft KID" at bounding box center [96, 313] width 109 height 10
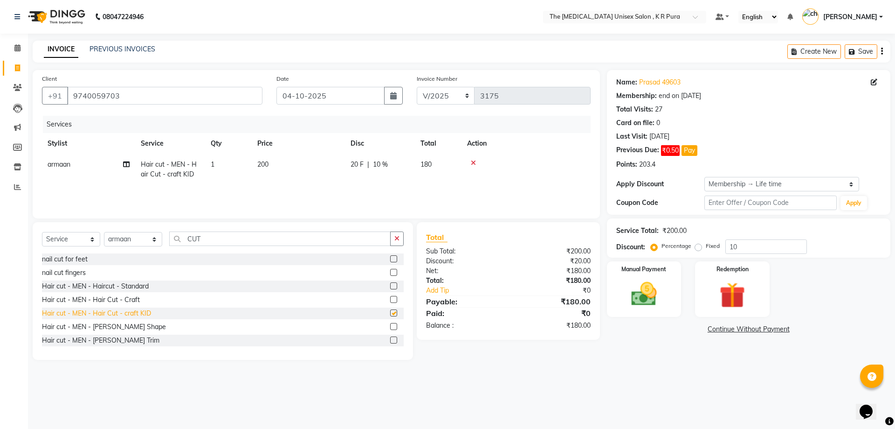
checkbox input "false"
click at [647, 291] on img at bounding box center [644, 293] width 43 height 31
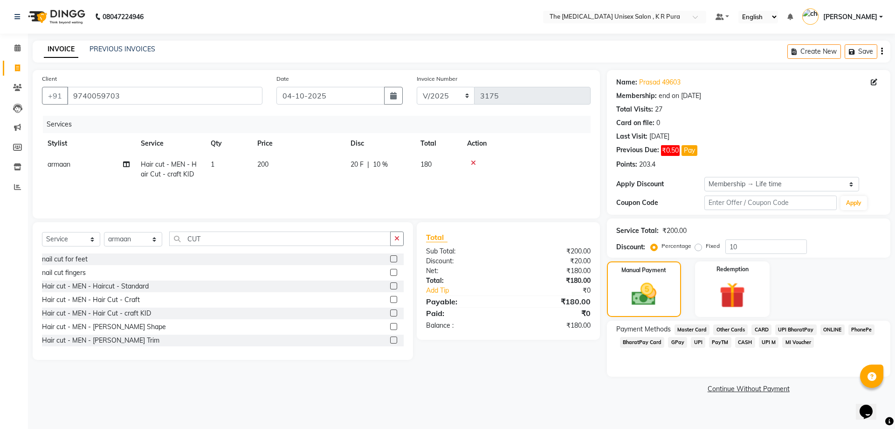
click at [677, 339] on span "GPay" at bounding box center [677, 342] width 19 height 11
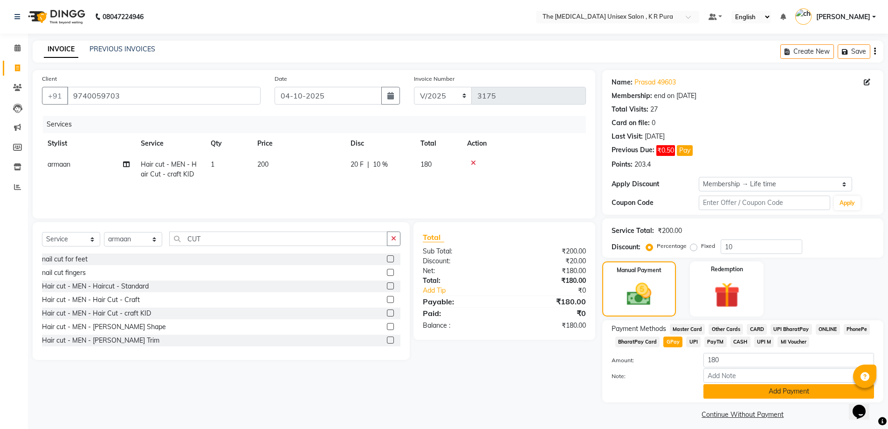
click at [772, 391] on button "Add Payment" at bounding box center [789, 391] width 171 height 14
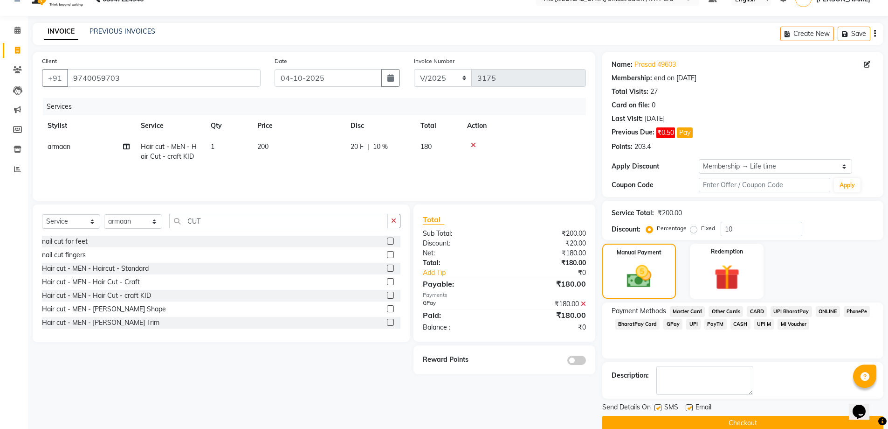
scroll to position [33, 0]
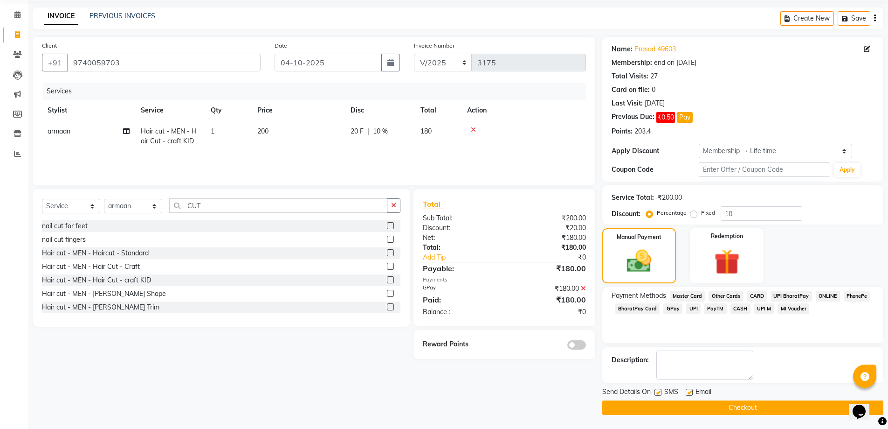
click at [753, 403] on button "Checkout" at bounding box center [743, 407] width 281 height 14
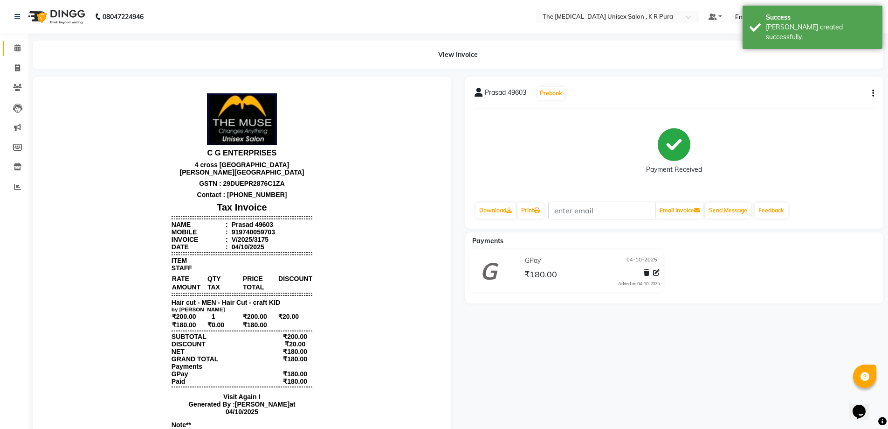
click at [19, 47] on icon at bounding box center [17, 47] width 6 height 7
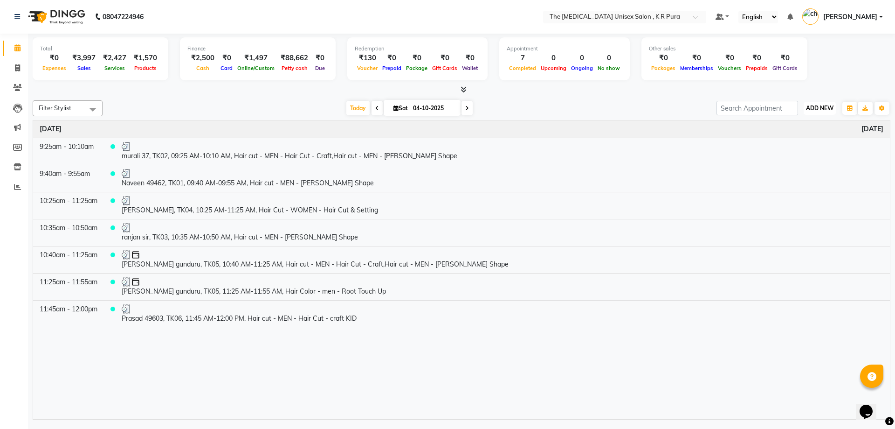
click at [822, 111] on span "ADD NEW" at bounding box center [820, 107] width 28 height 7
click at [569, 106] on div "[DATE] [DATE]" at bounding box center [409, 108] width 605 height 14
click at [464, 91] on icon at bounding box center [464, 89] width 6 height 7
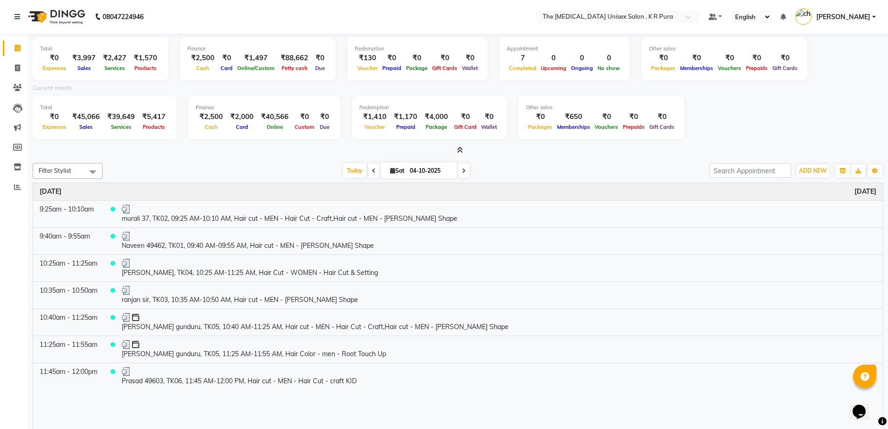
click at [746, 102] on div "Total ₹0 Expenses ₹45,066 Sales ₹39,649 Services ₹5,417 Products Finance ₹2,500…" at bounding box center [458, 119] width 851 height 46
